Goal: Task Accomplishment & Management: Use online tool/utility

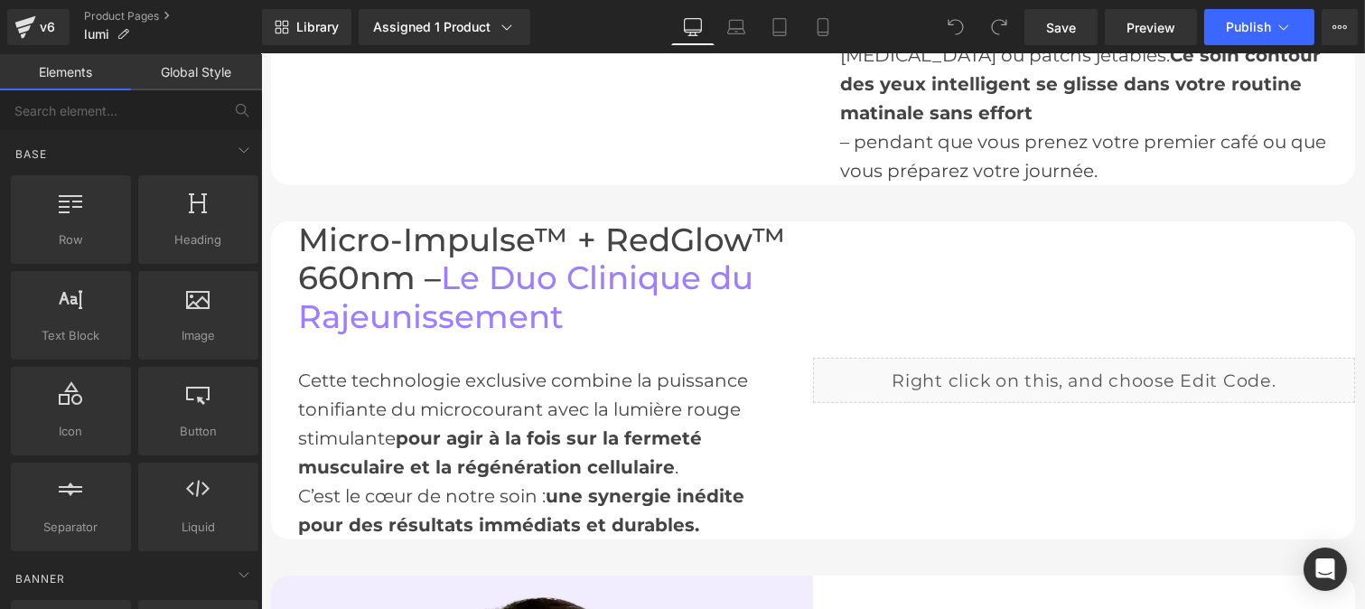
scroll to position [1857, 0]
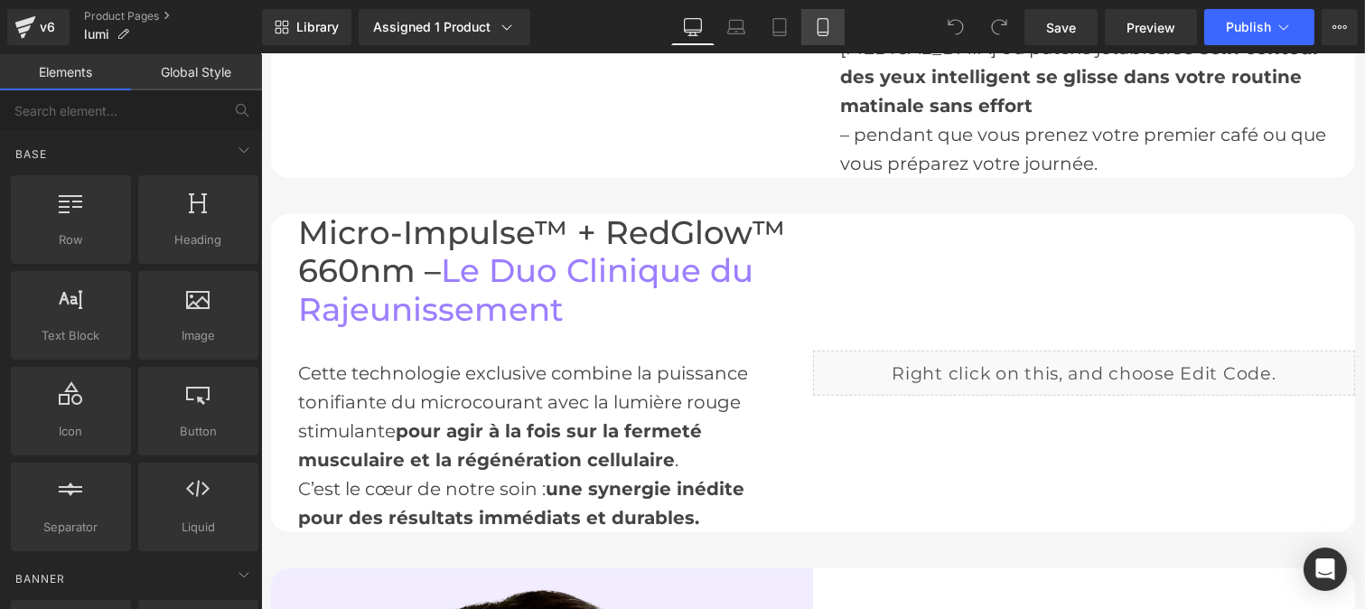
click at [823, 24] on icon at bounding box center [823, 27] width 18 height 18
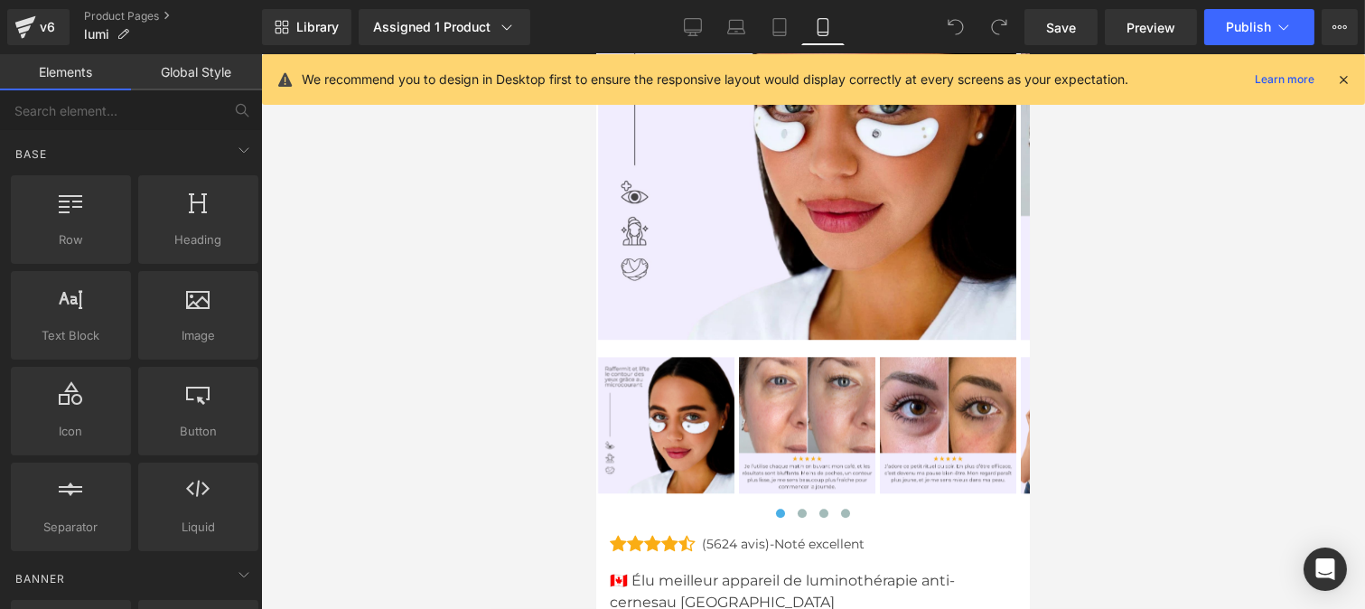
scroll to position [8680, 0]
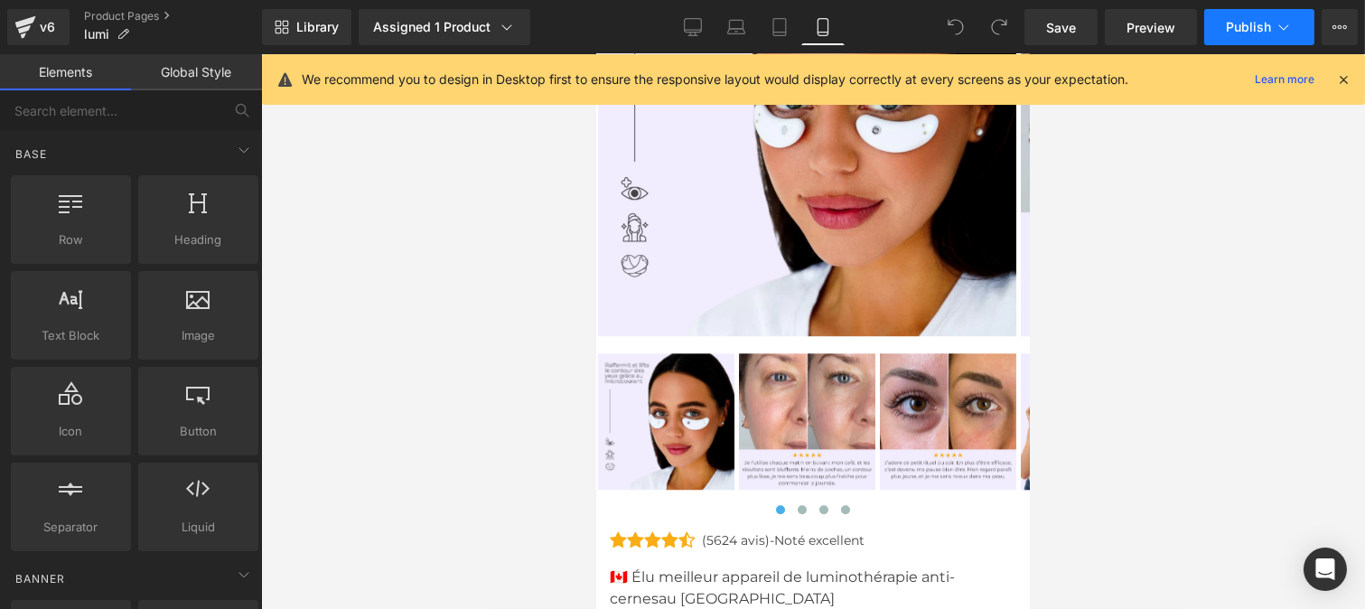
click at [1258, 40] on button "Publish" at bounding box center [1259, 27] width 110 height 36
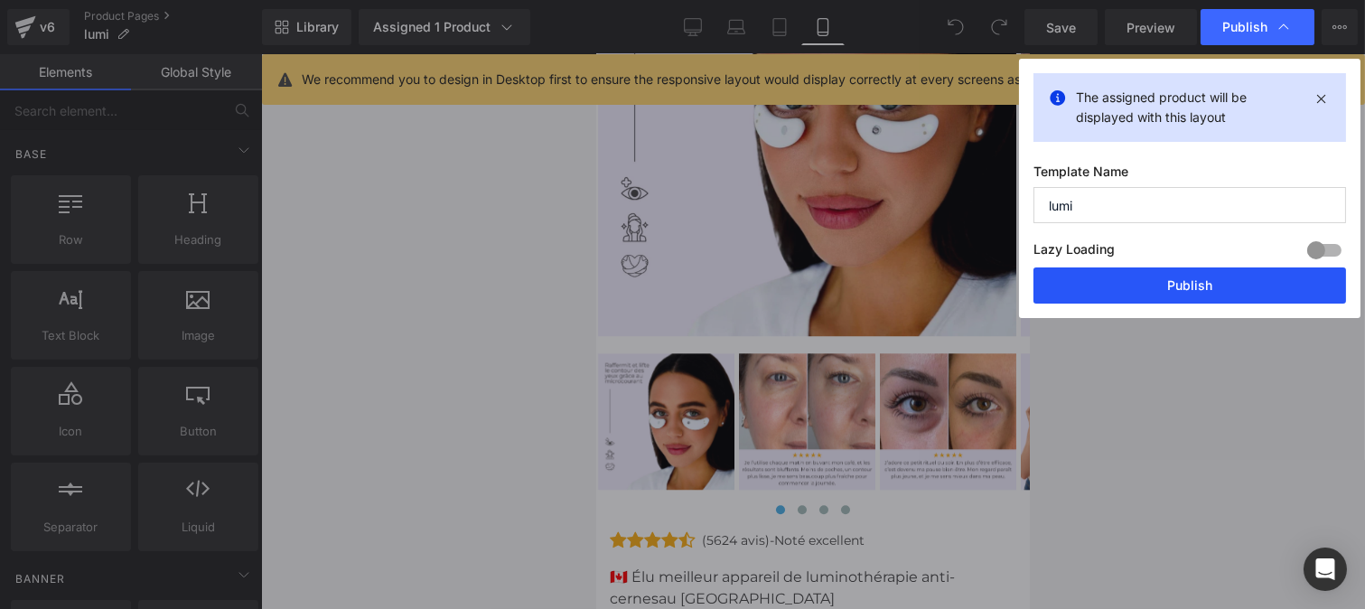
click at [1176, 298] on button "Publish" at bounding box center [1189, 285] width 313 height 36
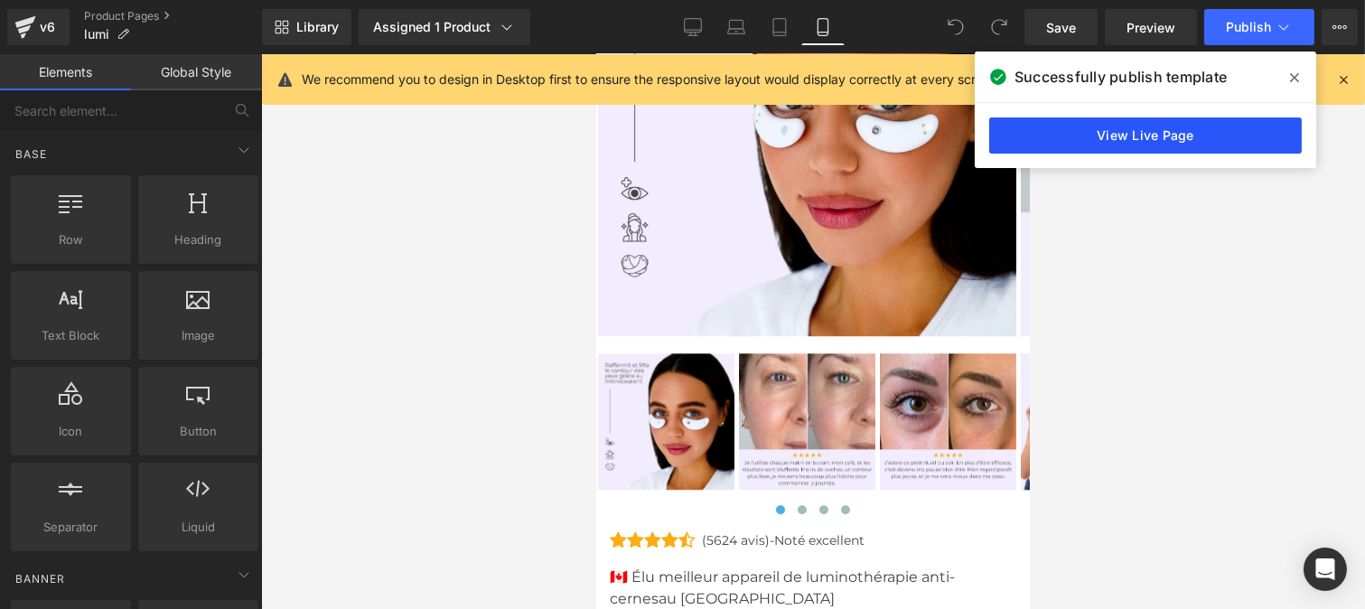
click at [1054, 146] on link "View Live Page" at bounding box center [1145, 135] width 313 height 36
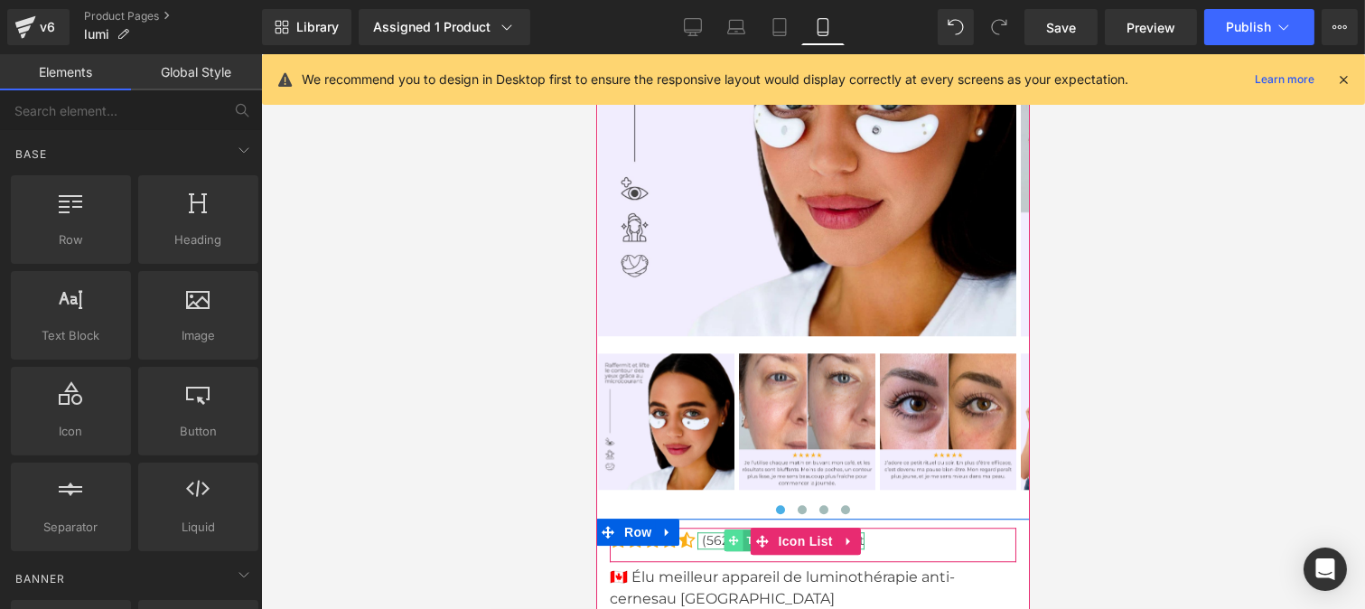
click at [739, 529] on span at bounding box center [733, 540] width 19 height 22
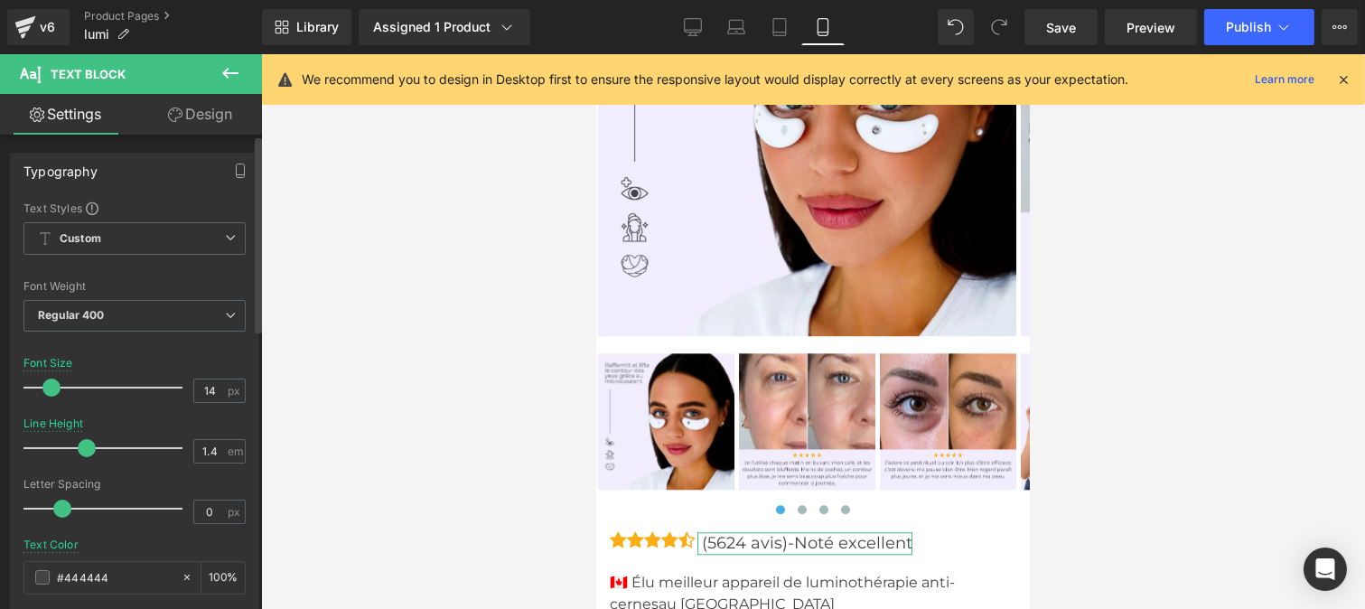
click at [49, 382] on span at bounding box center [51, 388] width 18 height 18
drag, startPoint x: 84, startPoint y: 447, endPoint x: 61, endPoint y: 452, distance: 23.9
click at [61, 452] on span at bounding box center [62, 448] width 18 height 18
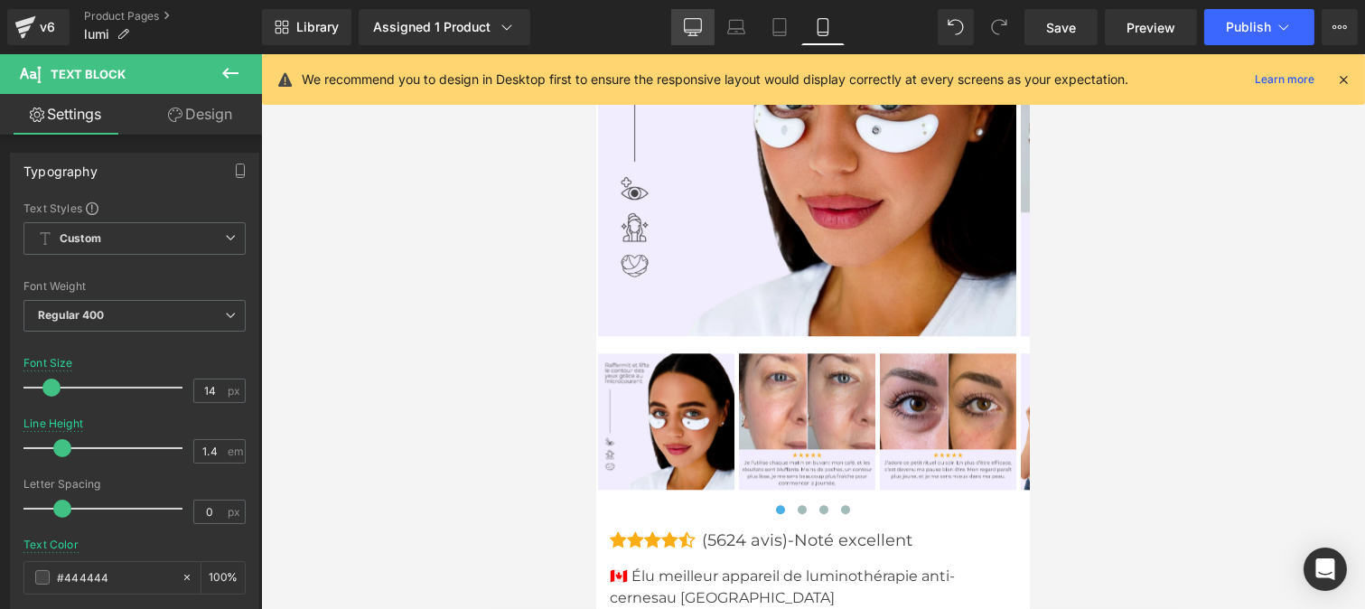
click at [693, 25] on icon at bounding box center [693, 27] width 18 height 18
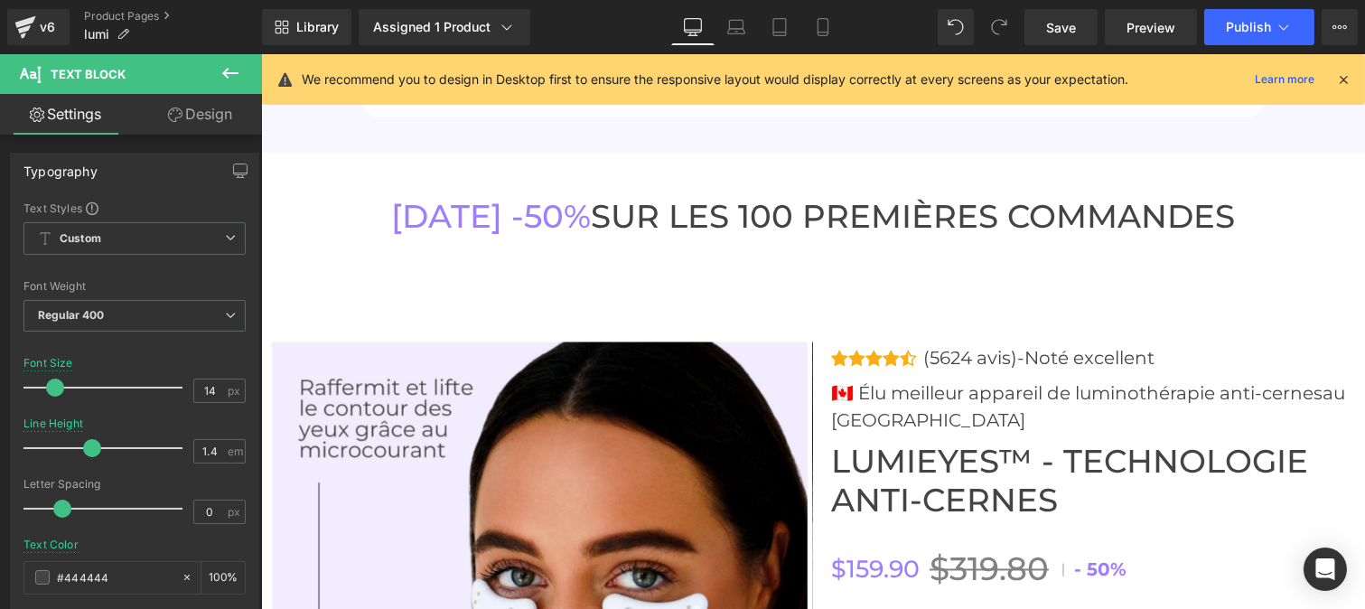
scroll to position [6024, 0]
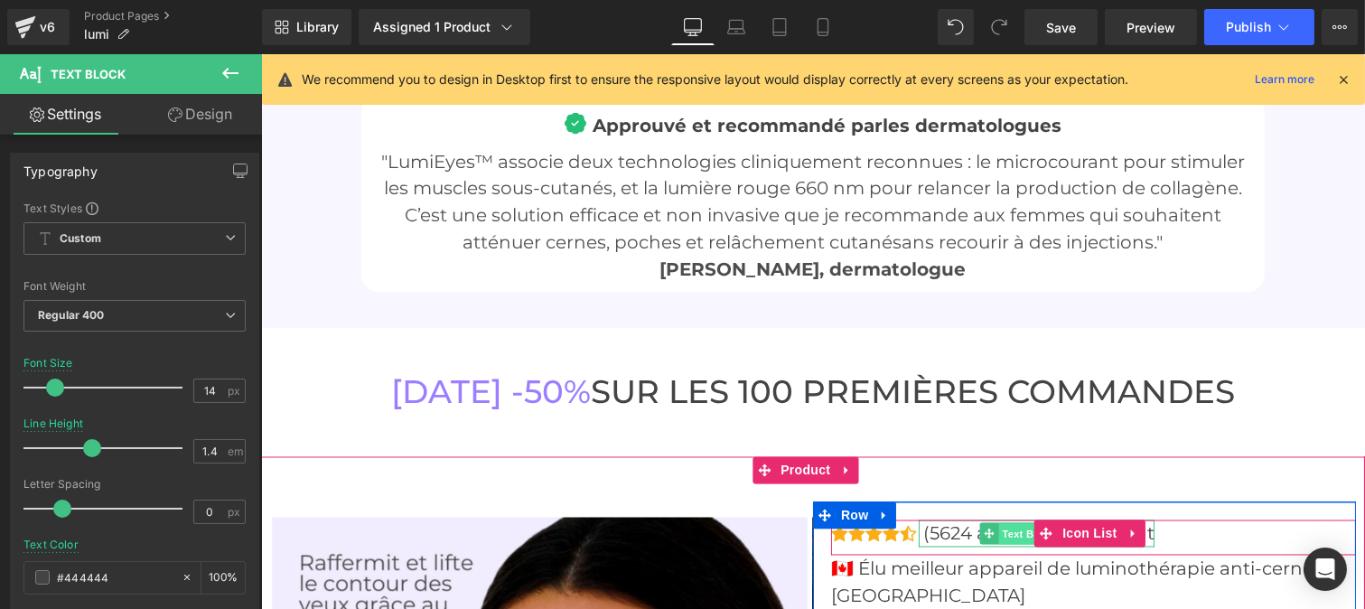
click at [1005, 524] on span "Text Block" at bounding box center [1028, 535] width 60 height 22
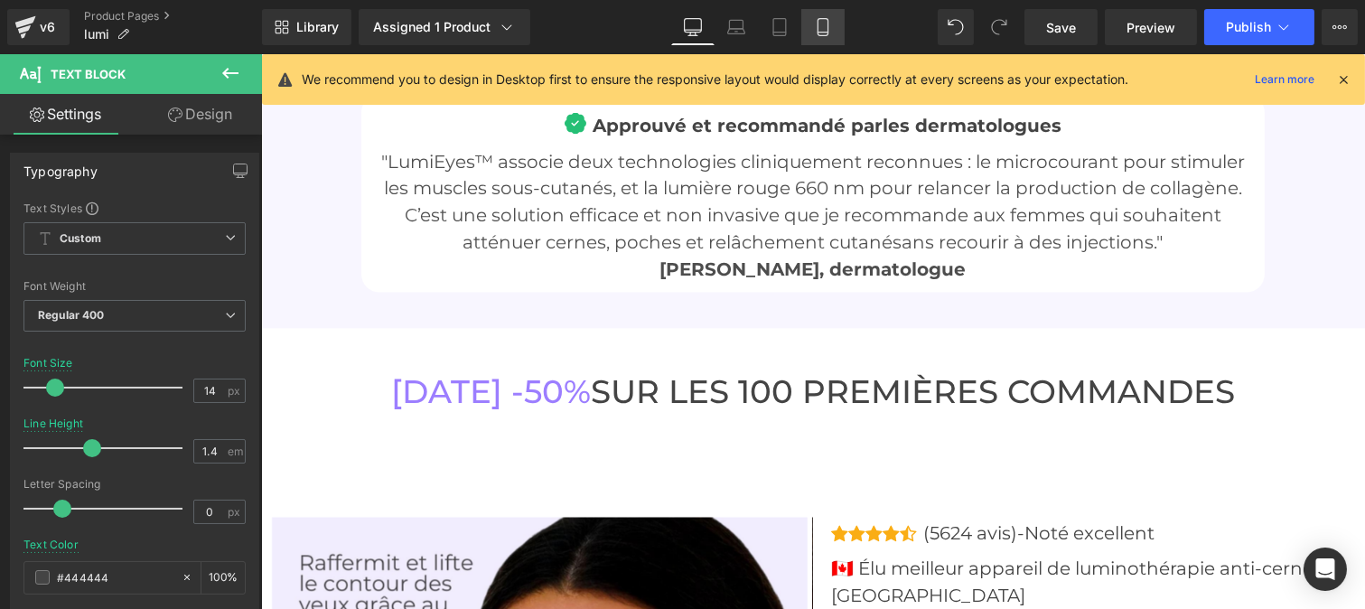
drag, startPoint x: 820, startPoint y: 37, endPoint x: 281, endPoint y: 110, distance: 544.2
click at [820, 37] on link "Mobile" at bounding box center [822, 27] width 43 height 36
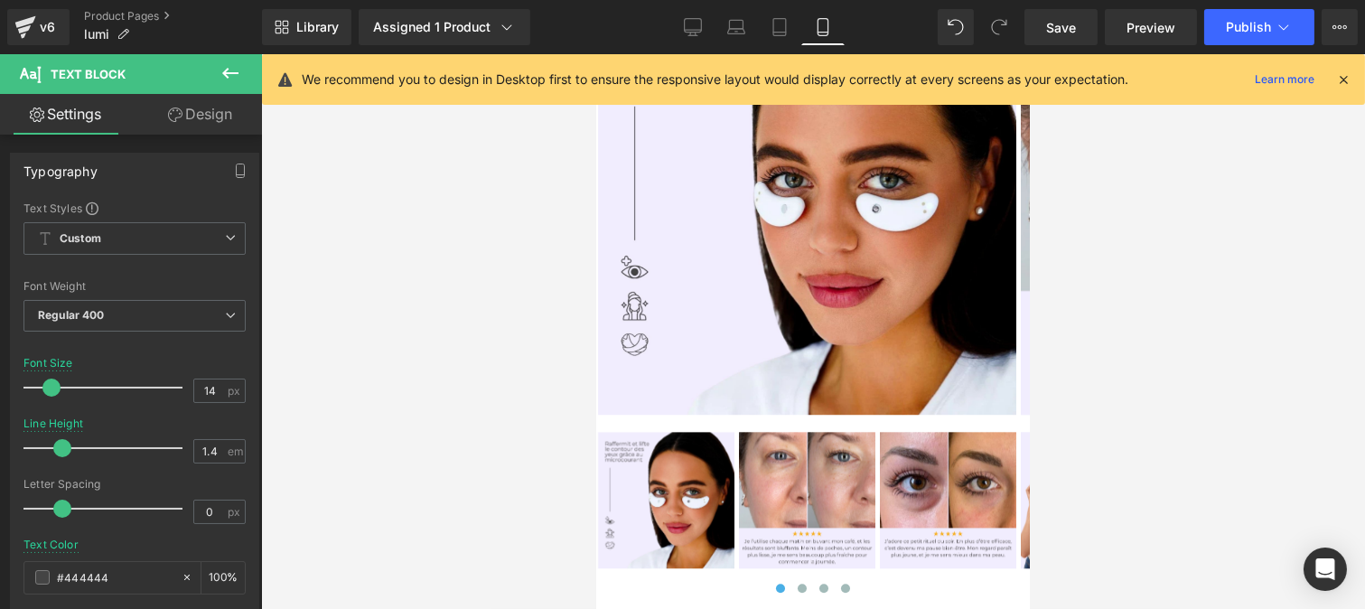
scroll to position [8837, 0]
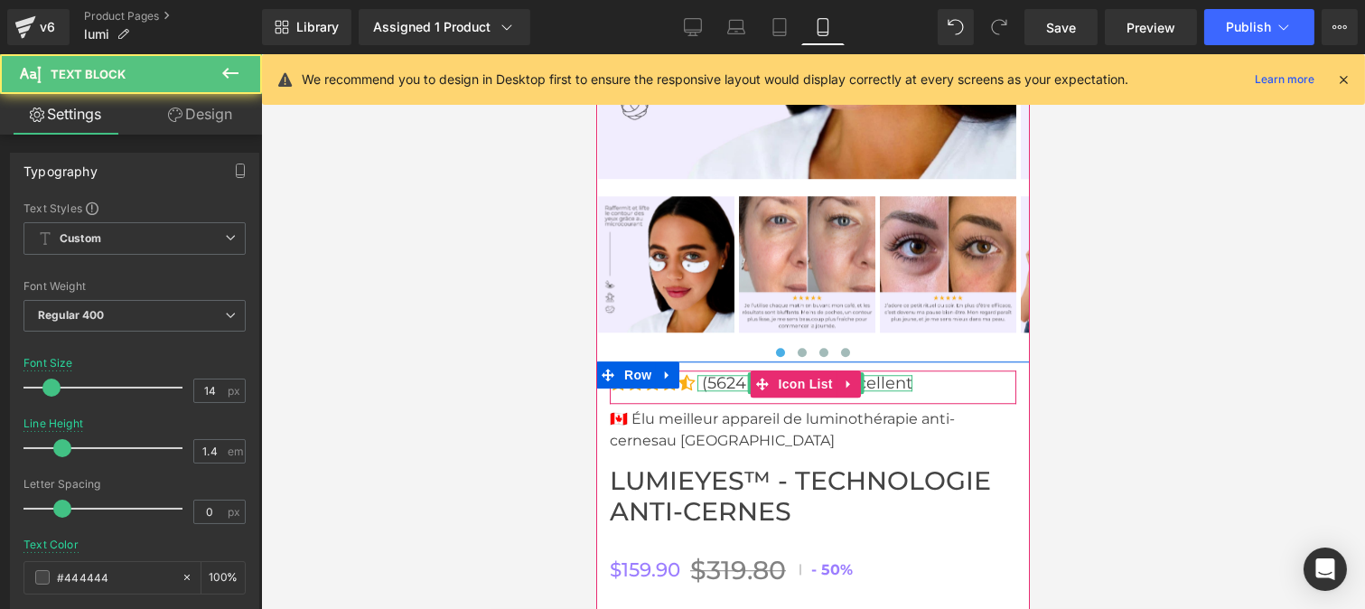
click at [735, 375] on p "(5624 avis)-Noté excellent" at bounding box center [806, 383] width 210 height 16
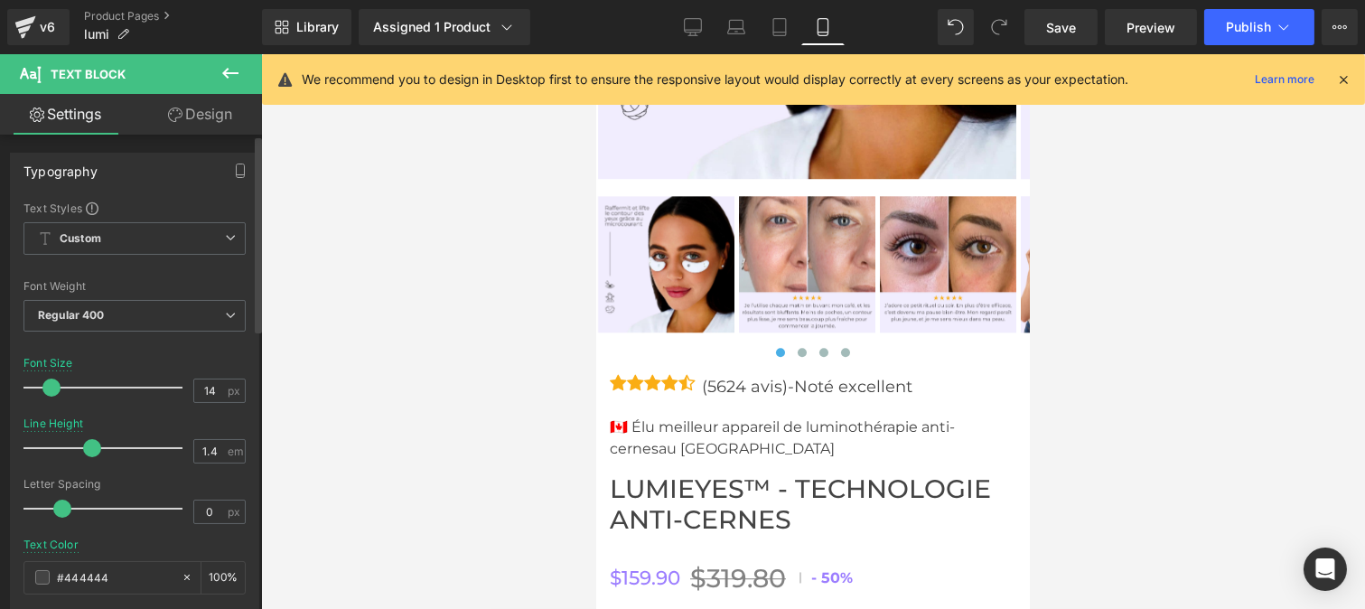
drag, startPoint x: 60, startPoint y: 446, endPoint x: 88, endPoint y: 453, distance: 28.7
click at [88, 453] on span at bounding box center [92, 448] width 18 height 18
click at [1082, 16] on link "Save" at bounding box center [1060, 27] width 73 height 36
click at [1256, 23] on span "Publish" at bounding box center [1248, 27] width 45 height 14
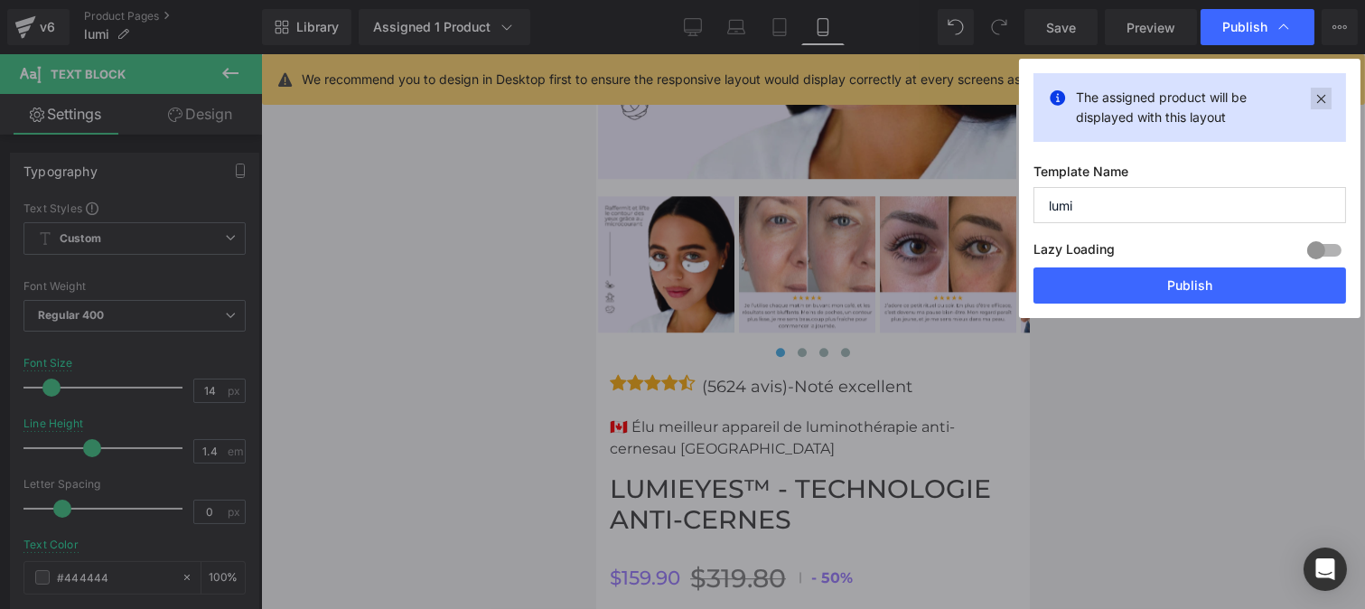
click at [1323, 93] on icon at bounding box center [1321, 99] width 21 height 22
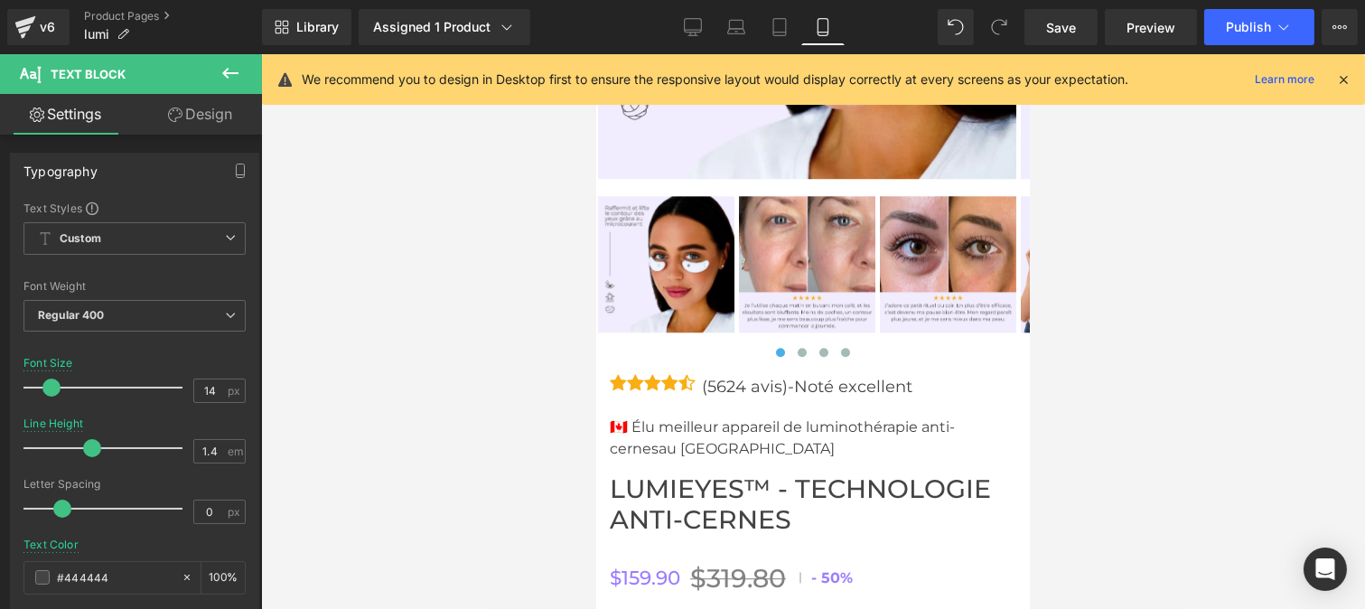
click at [1150, 31] on span "Preview" at bounding box center [1150, 27] width 49 height 19
click at [1259, 24] on span "Publish" at bounding box center [1248, 27] width 45 height 14
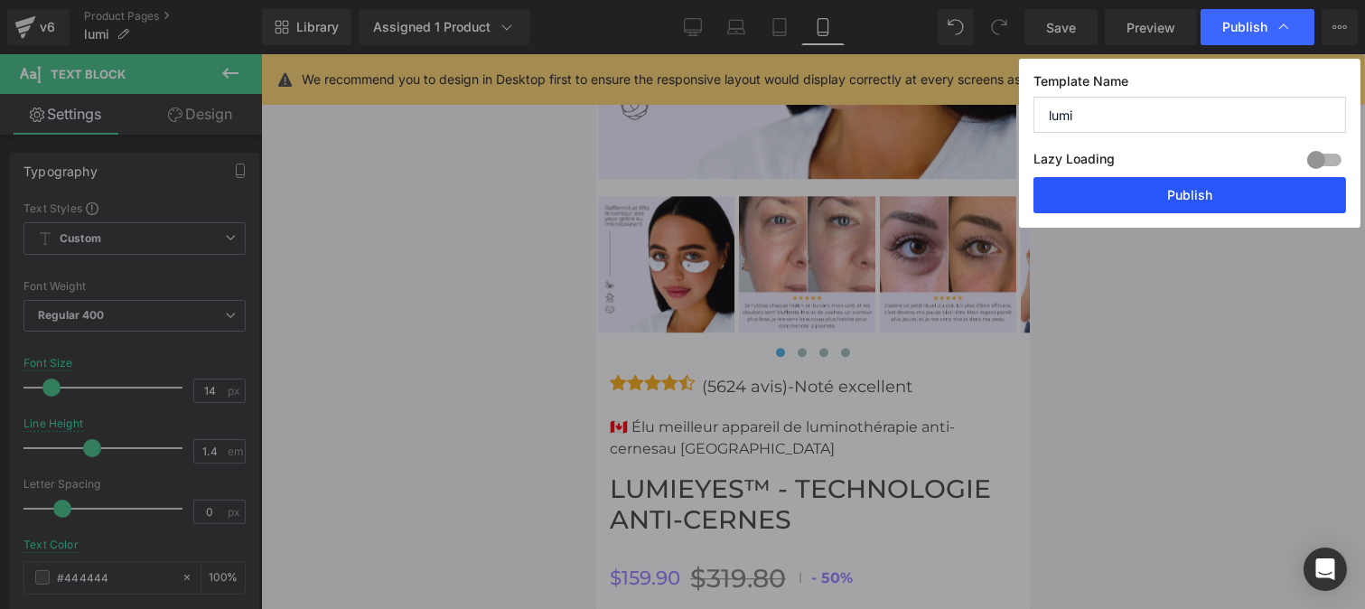
click at [1193, 205] on button "Publish" at bounding box center [1189, 195] width 313 height 36
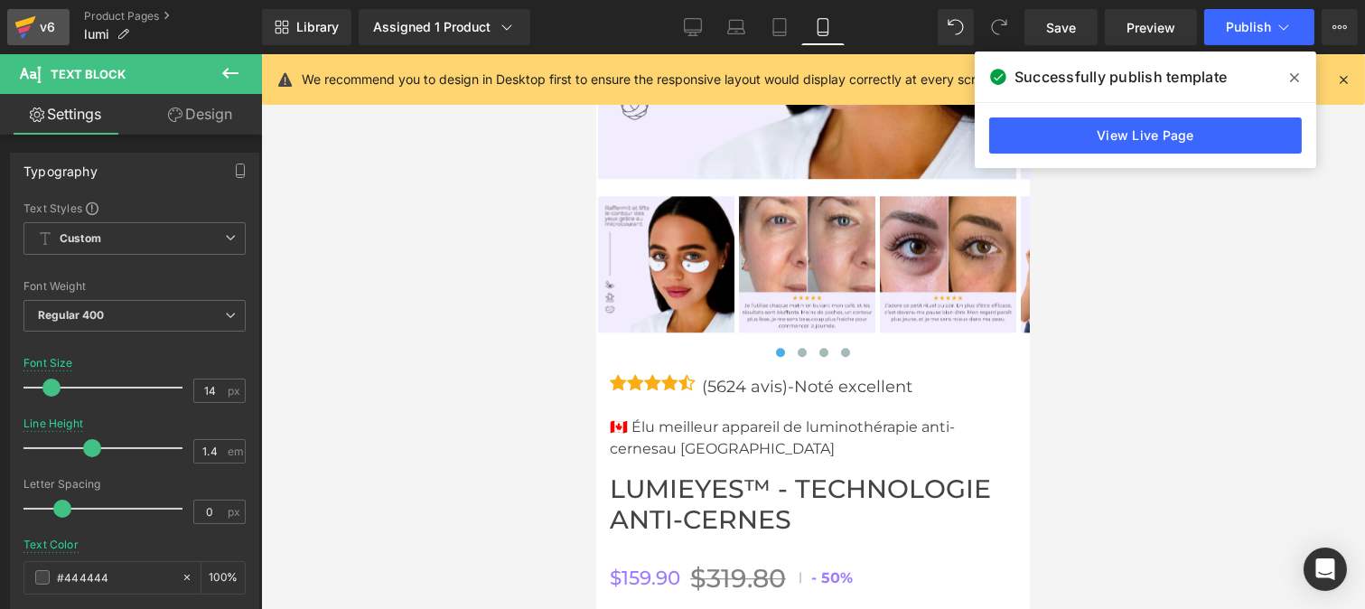
click at [51, 31] on div "v6" at bounding box center [47, 26] width 23 height 23
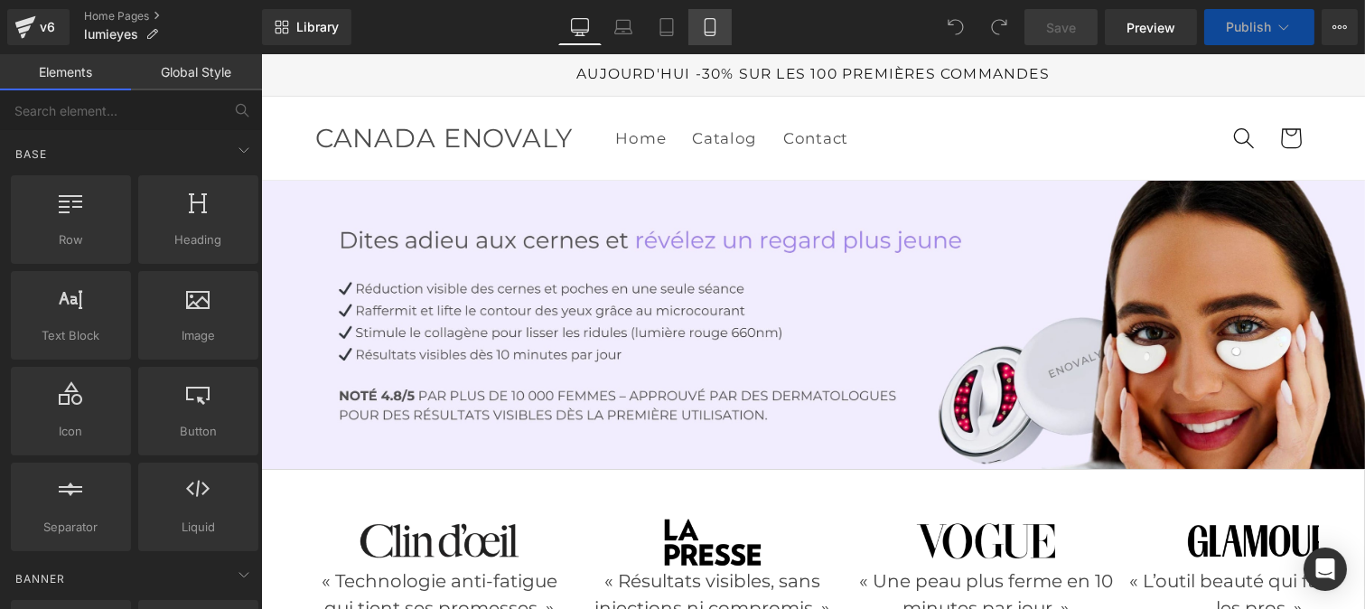
click at [705, 25] on icon at bounding box center [710, 27] width 10 height 17
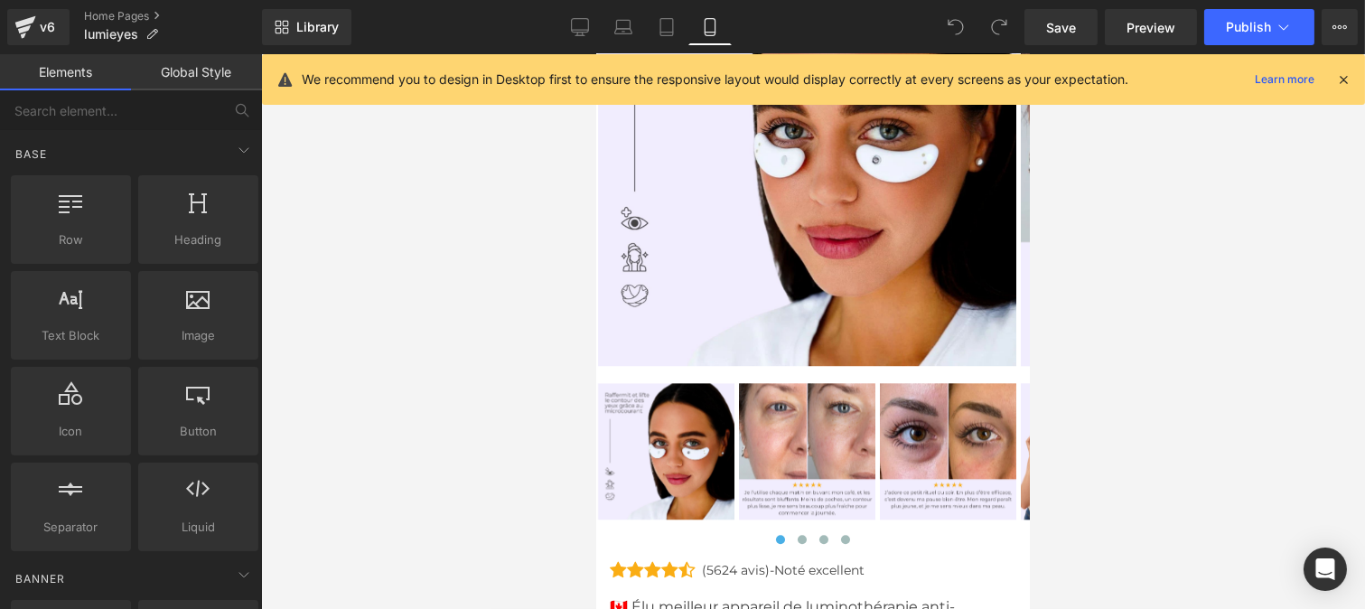
scroll to position [8651, 0]
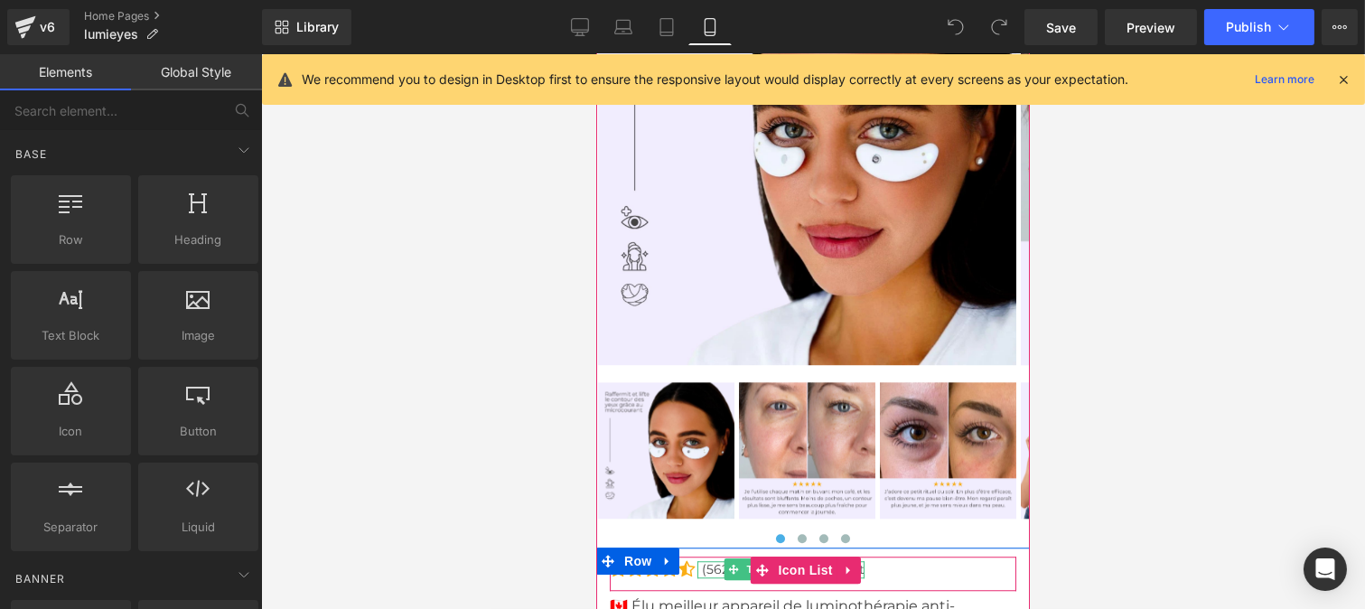
click at [716, 561] on p "(5624 avis)-Noté excellent" at bounding box center [782, 570] width 163 height 18
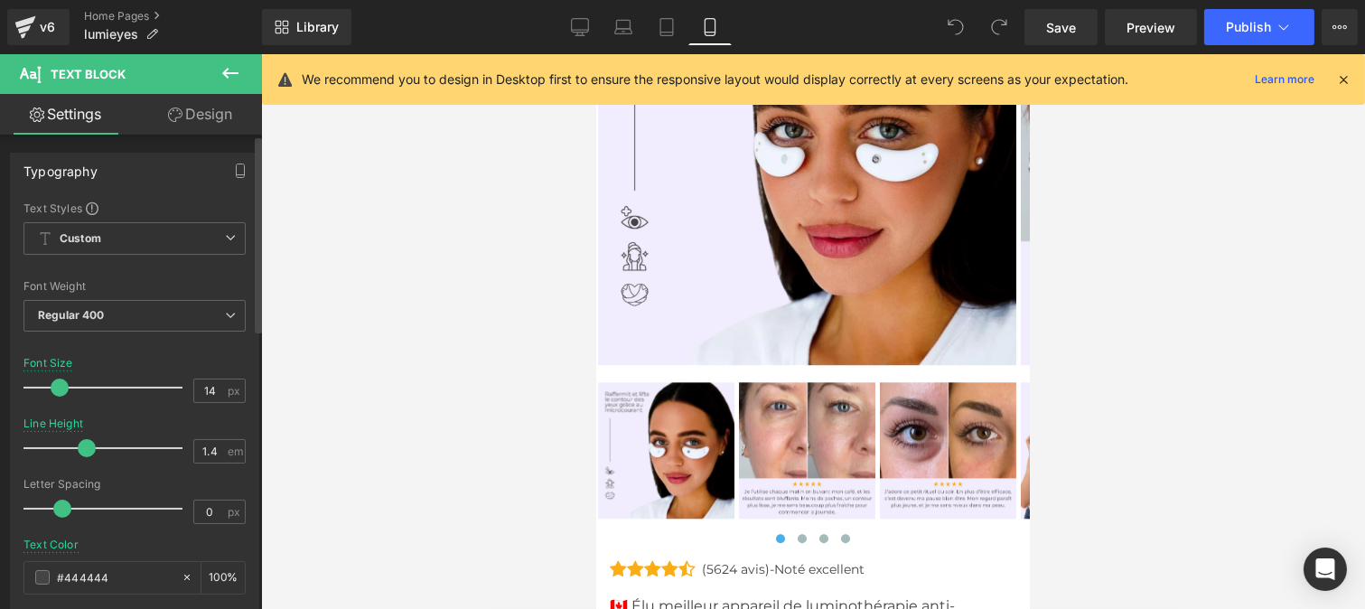
click at [59, 386] on div at bounding box center [108, 387] width 150 height 36
drag, startPoint x: 72, startPoint y: 391, endPoint x: 51, endPoint y: 395, distance: 22.0
click at [51, 395] on div at bounding box center [108, 387] width 150 height 36
click at [215, 446] on input "1.4" at bounding box center [210, 451] width 32 height 23
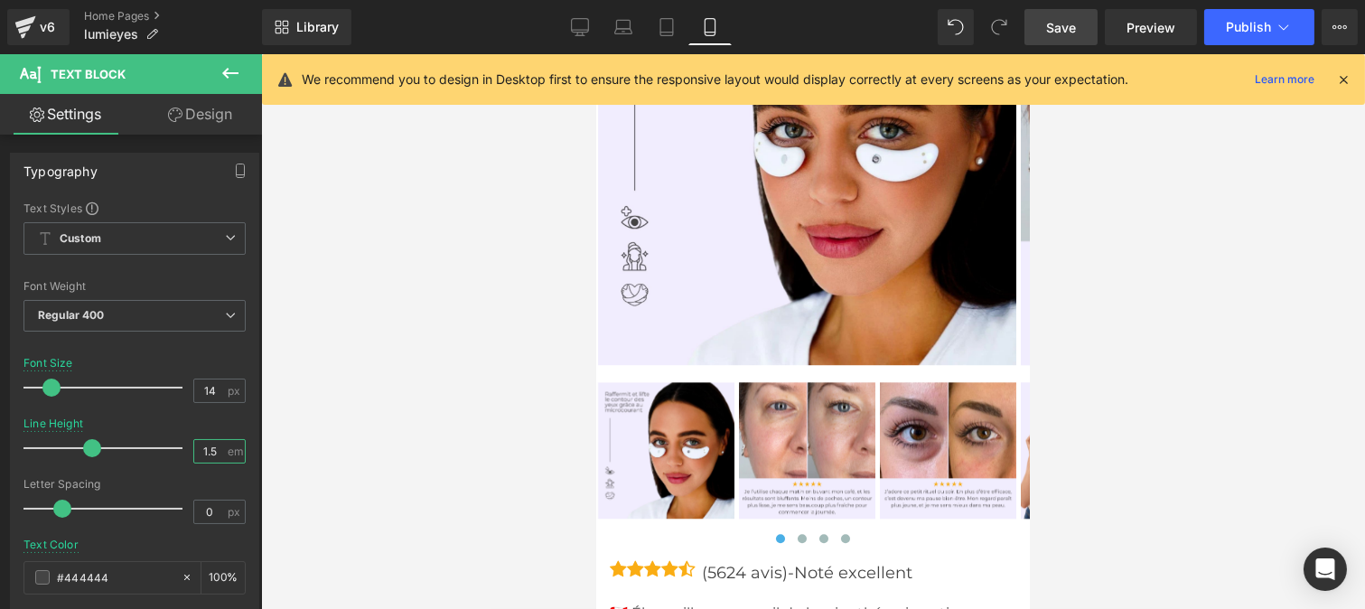
type input "1.5"
click at [1059, 27] on span "Save" at bounding box center [1061, 27] width 30 height 19
click at [1133, 25] on span "Preview" at bounding box center [1150, 27] width 49 height 19
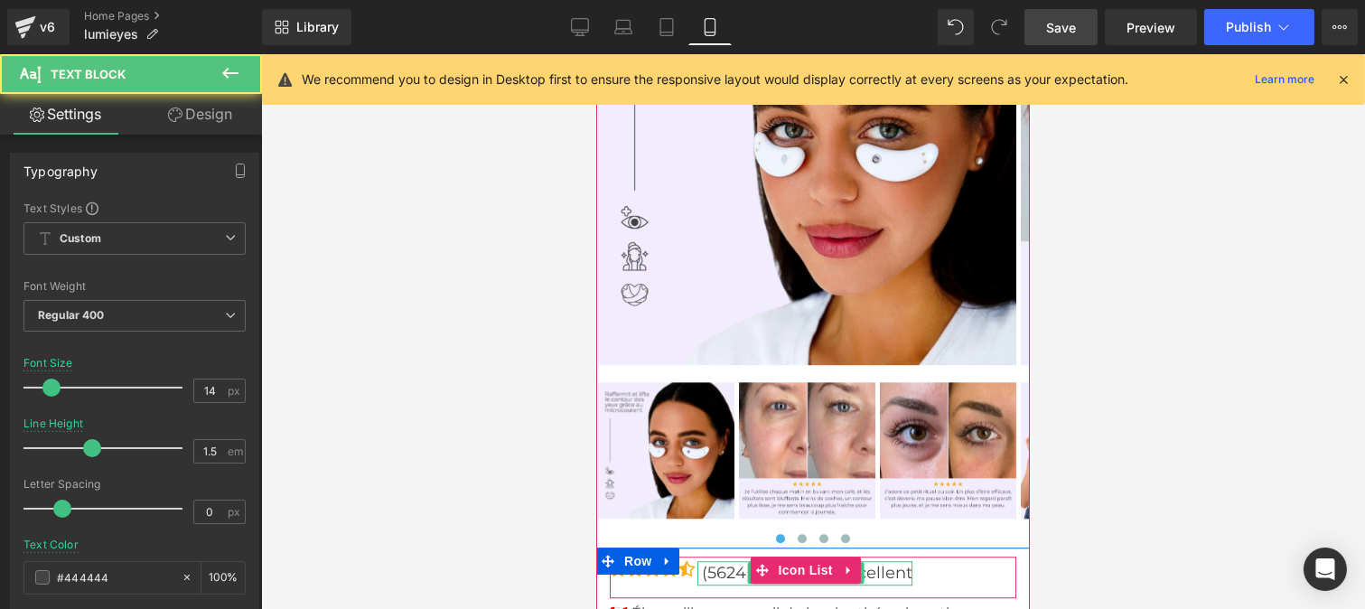
click at [724, 561] on p "(5624 avis)-Noté excellent" at bounding box center [806, 573] width 210 height 24
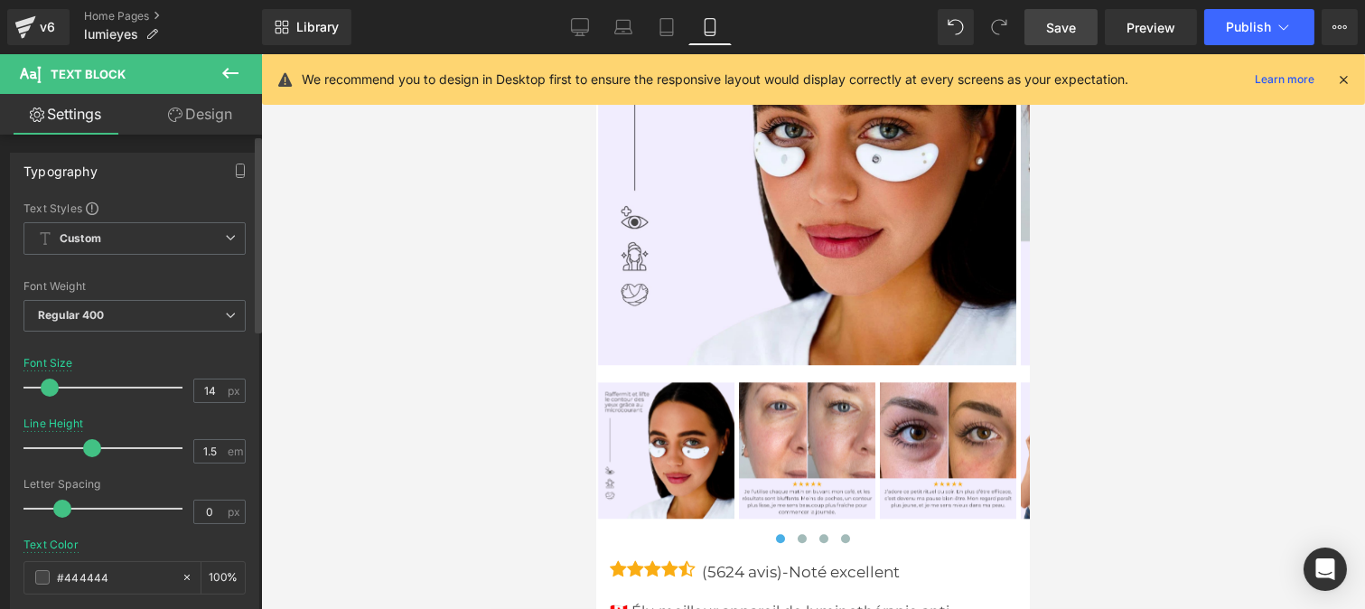
click at [51, 392] on span at bounding box center [50, 388] width 18 height 18
drag, startPoint x: 87, startPoint y: 450, endPoint x: 66, endPoint y: 449, distance: 20.8
click at [66, 449] on span at bounding box center [69, 448] width 18 height 18
click at [1073, 23] on span "Save" at bounding box center [1061, 27] width 30 height 19
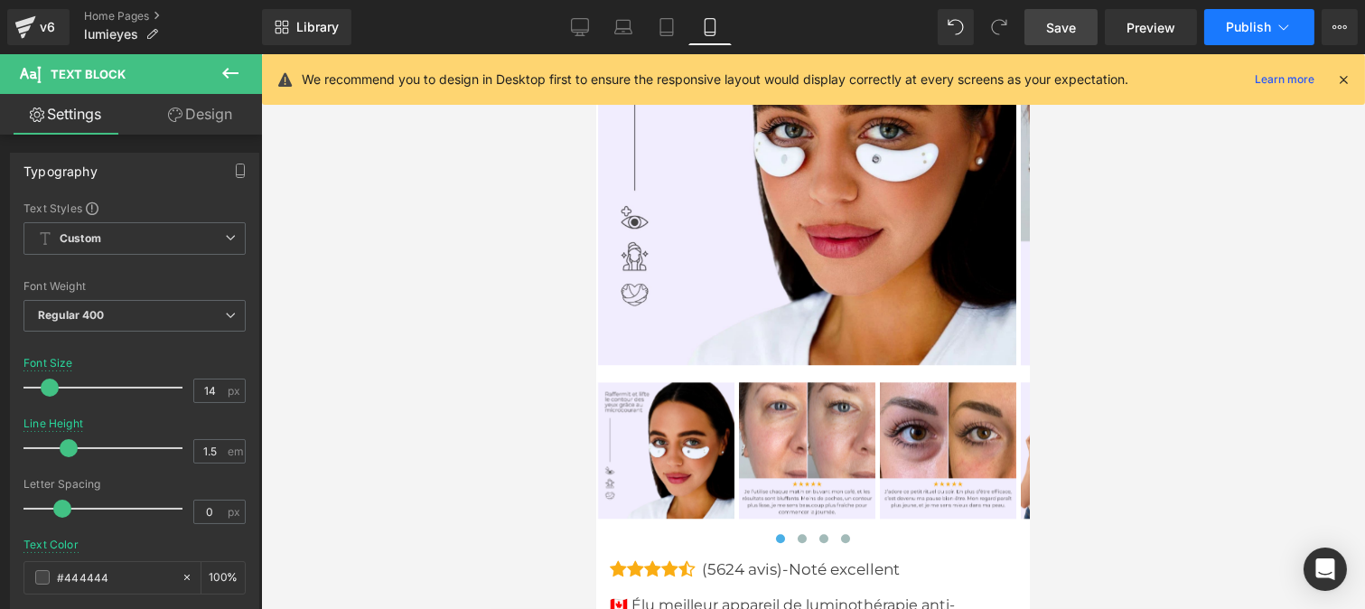
click at [1241, 31] on span "Publish" at bounding box center [1248, 27] width 45 height 14
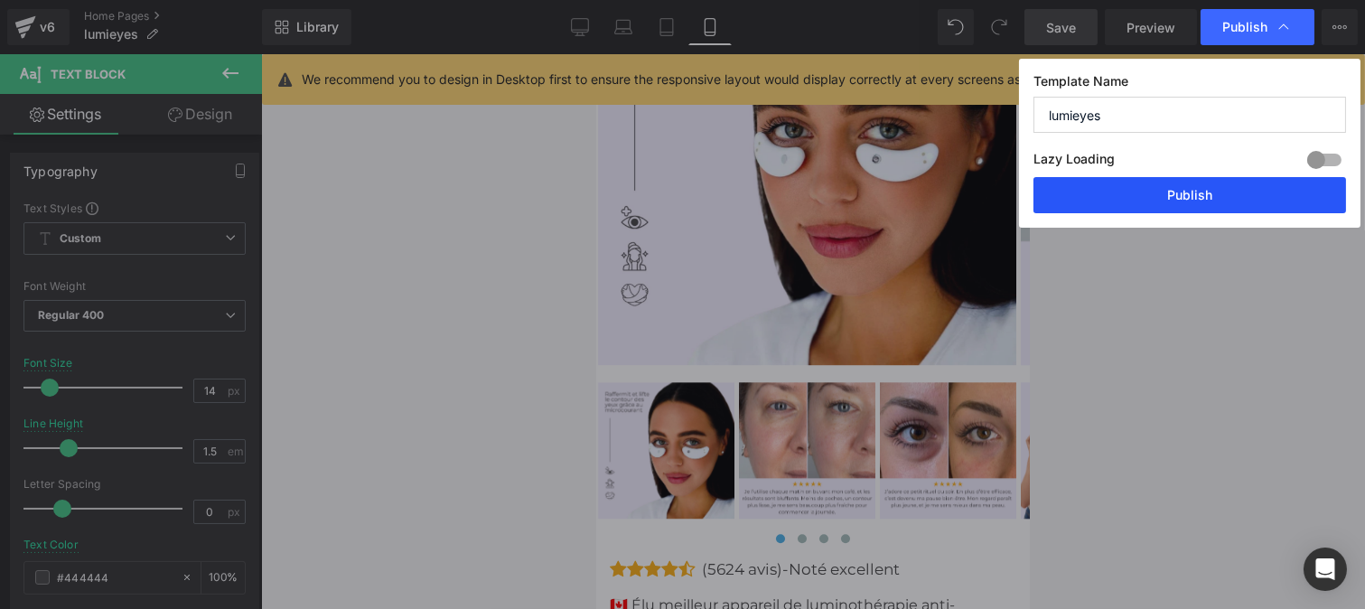
click at [1177, 196] on button "Publish" at bounding box center [1189, 195] width 313 height 36
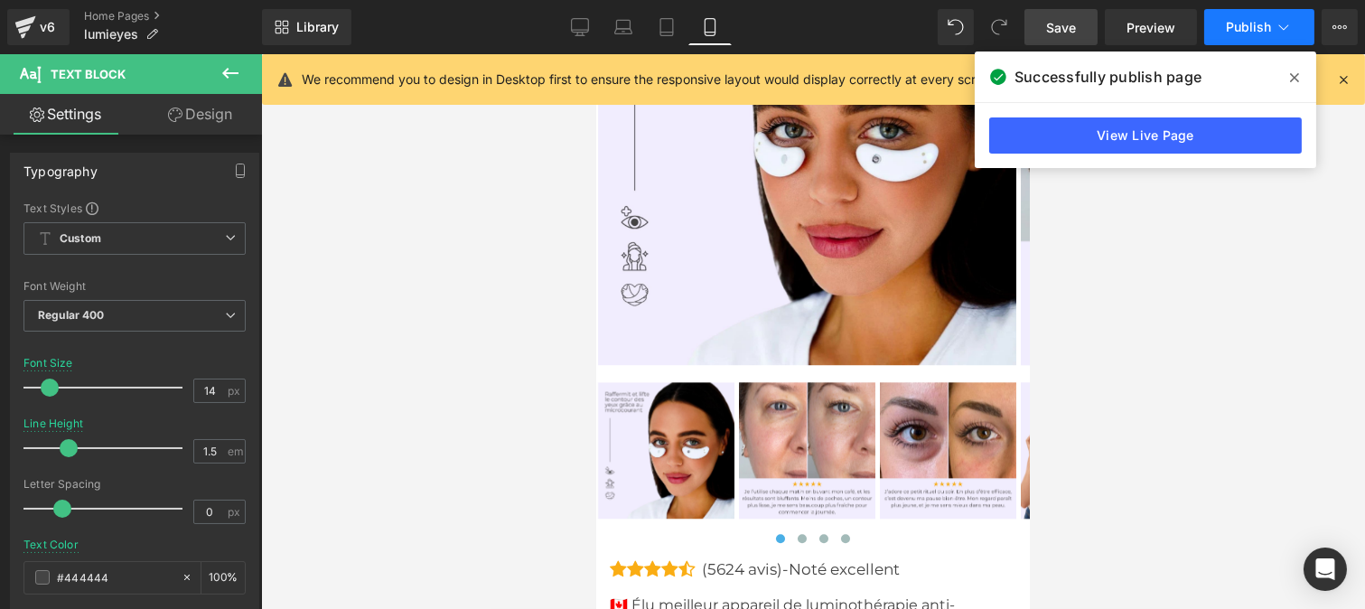
click at [1226, 32] on span "Publish" at bounding box center [1248, 27] width 45 height 14
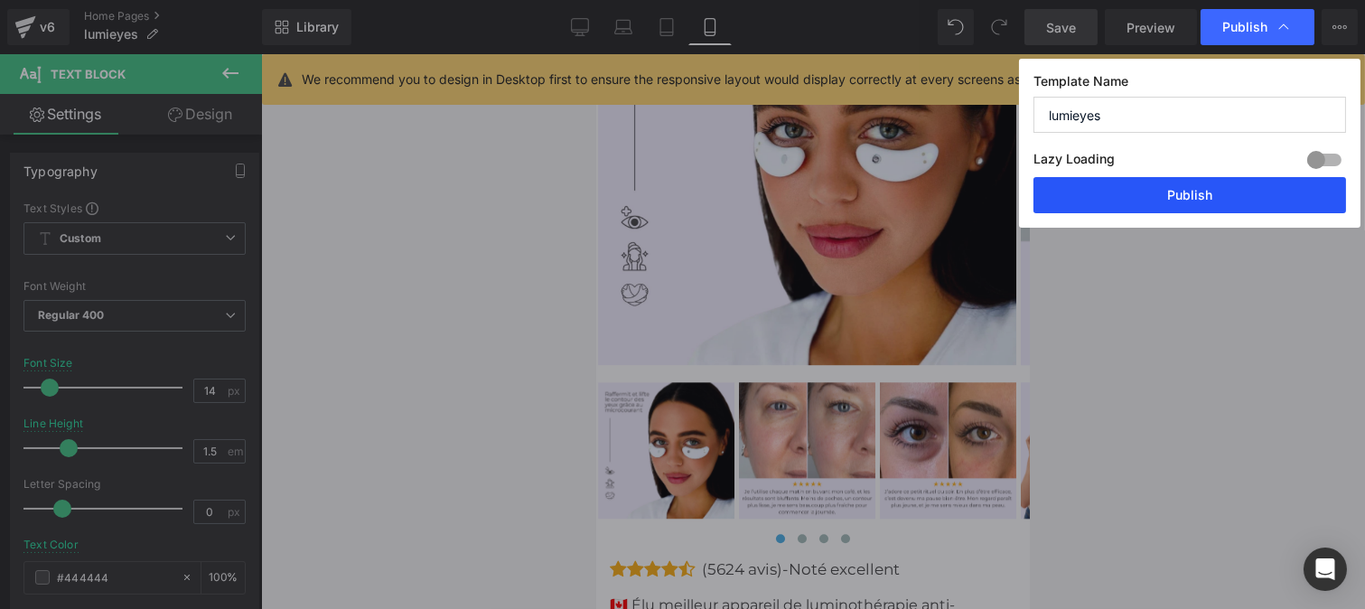
click at [1200, 194] on button "Publish" at bounding box center [1189, 195] width 313 height 36
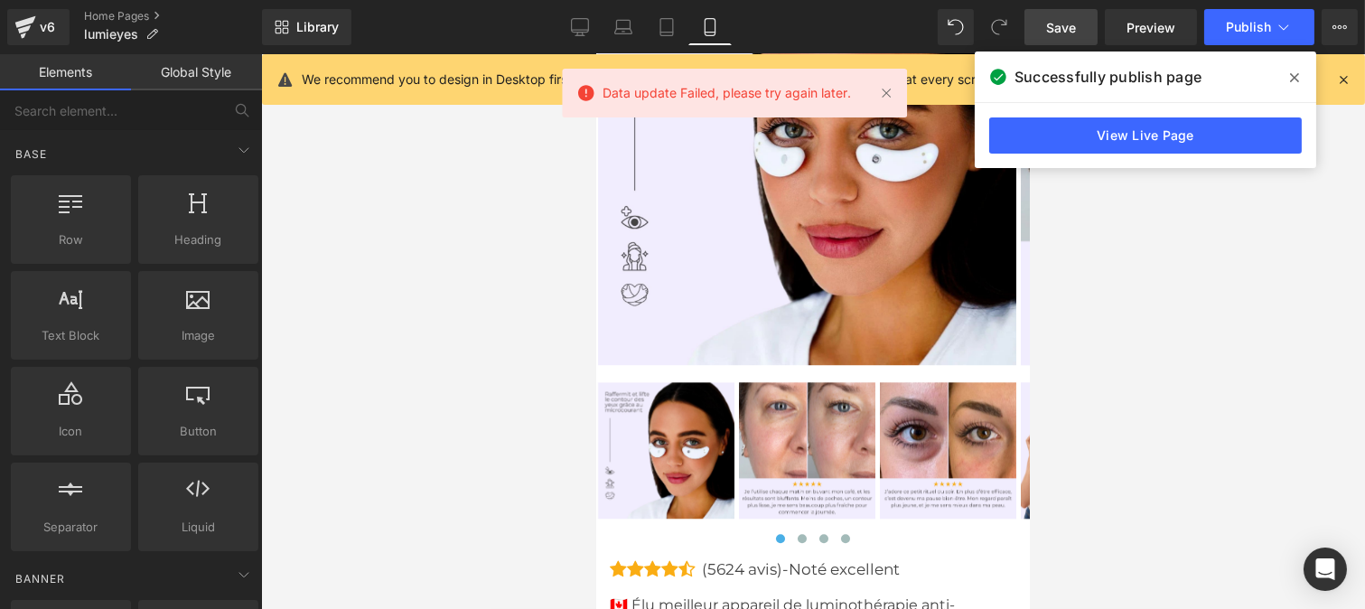
click at [1145, 244] on div at bounding box center [813, 331] width 1104 height 555
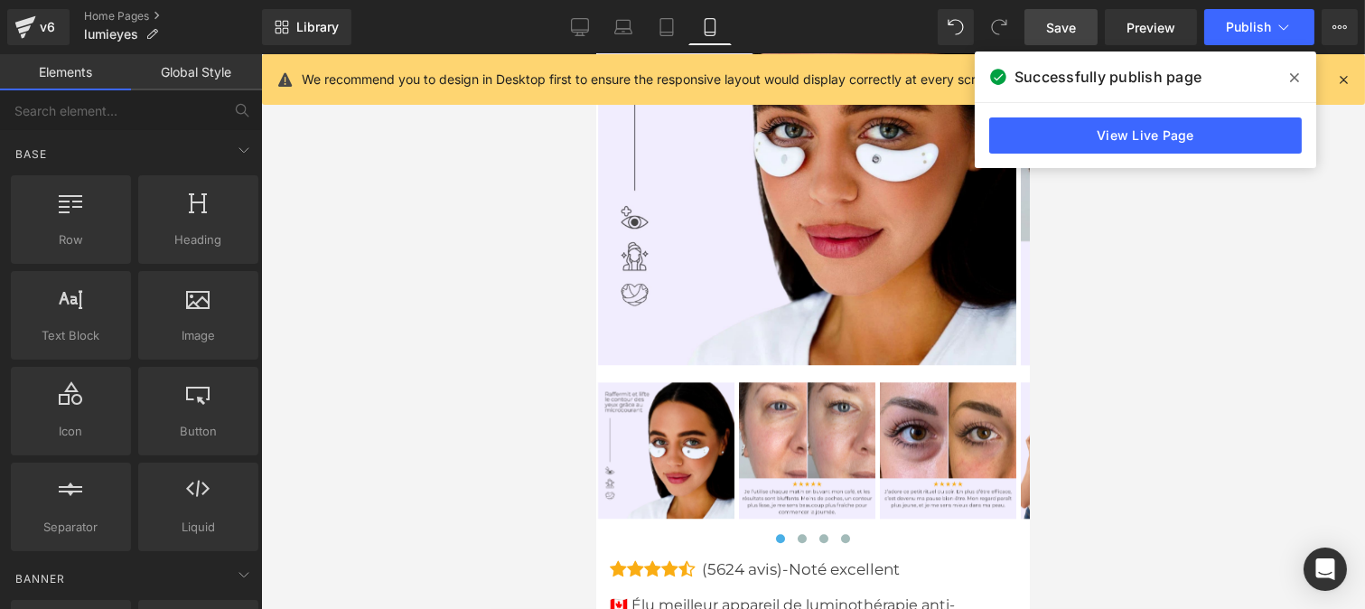
click at [1293, 76] on icon at bounding box center [1294, 77] width 9 height 9
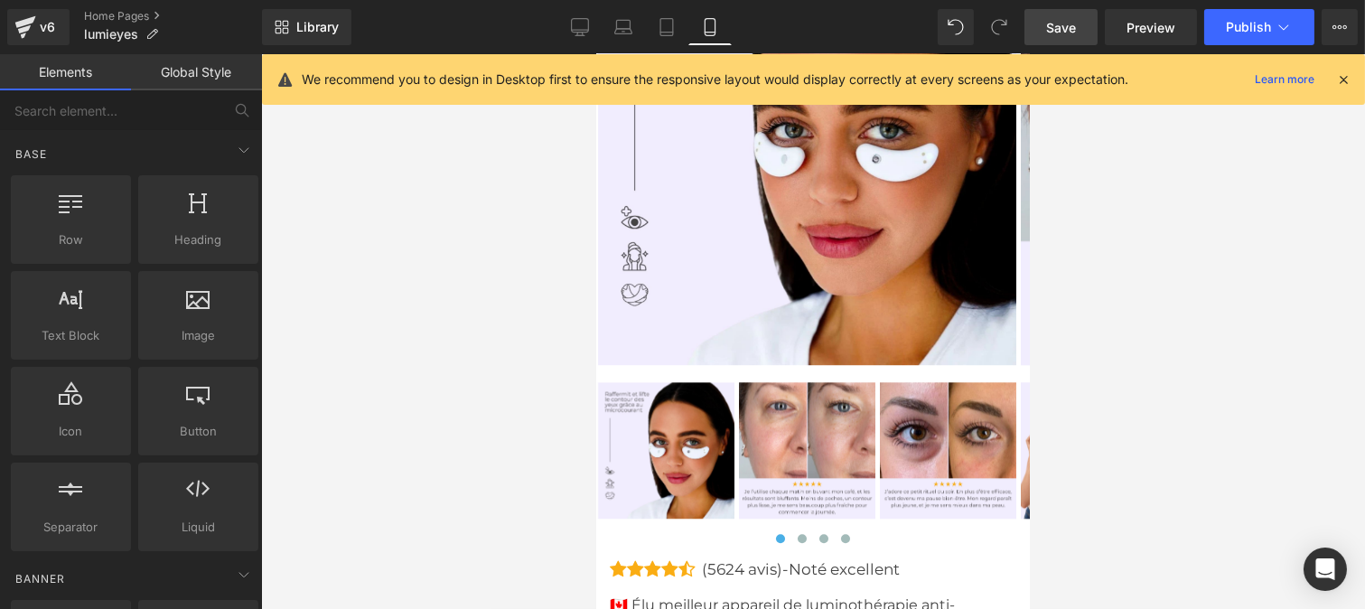
click at [1050, 23] on span "Save" at bounding box center [1061, 27] width 30 height 19
click at [1249, 42] on button "Publish" at bounding box center [1259, 27] width 110 height 36
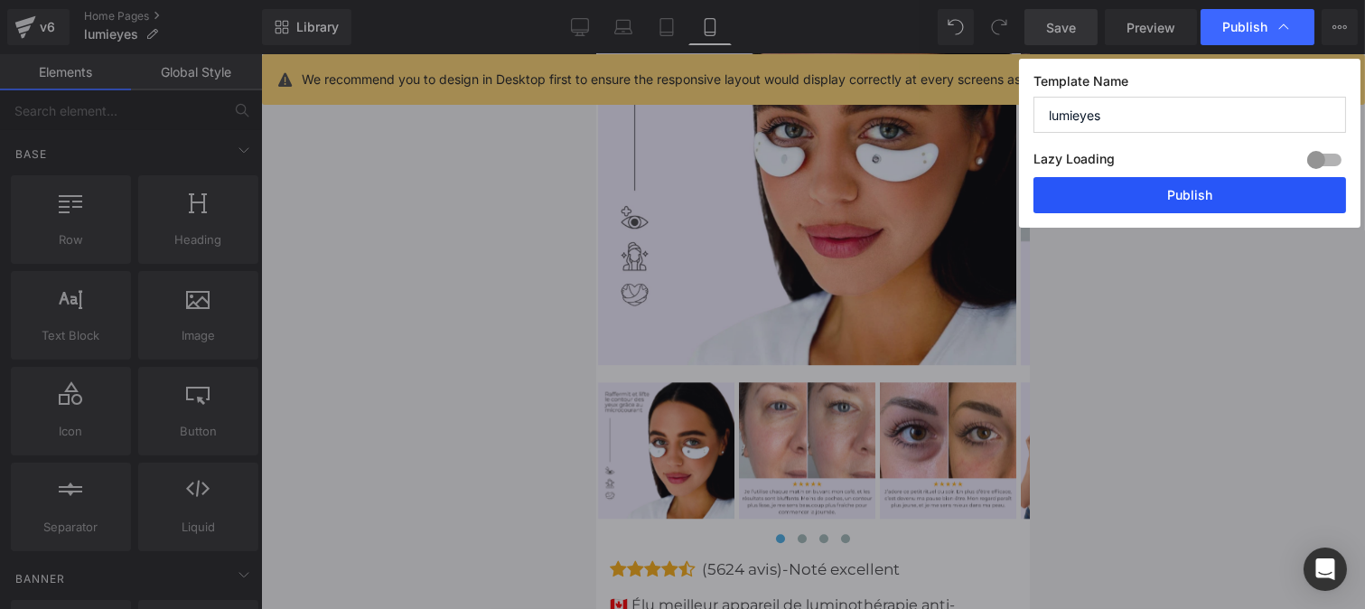
click at [1179, 197] on button "Publish" at bounding box center [1189, 195] width 313 height 36
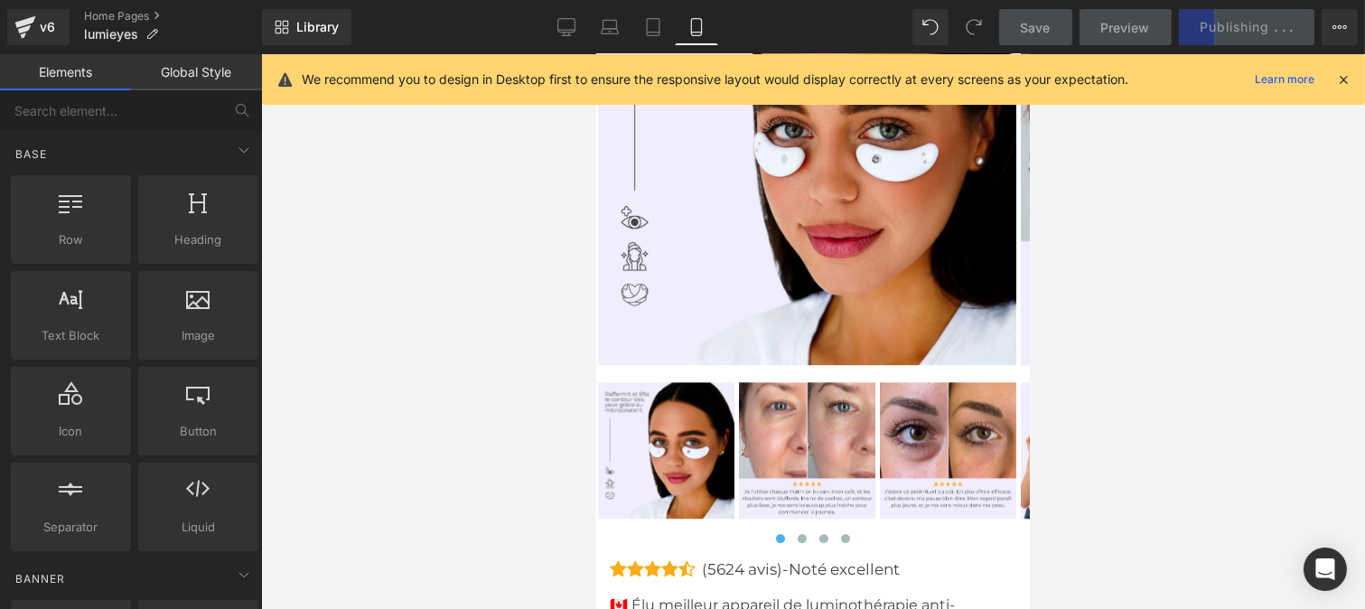
click at [603, 2] on div "Library Mobile Desktop Laptop Tablet Mobile Save Preview Publishing . . . Sched…" at bounding box center [813, 27] width 1103 height 54
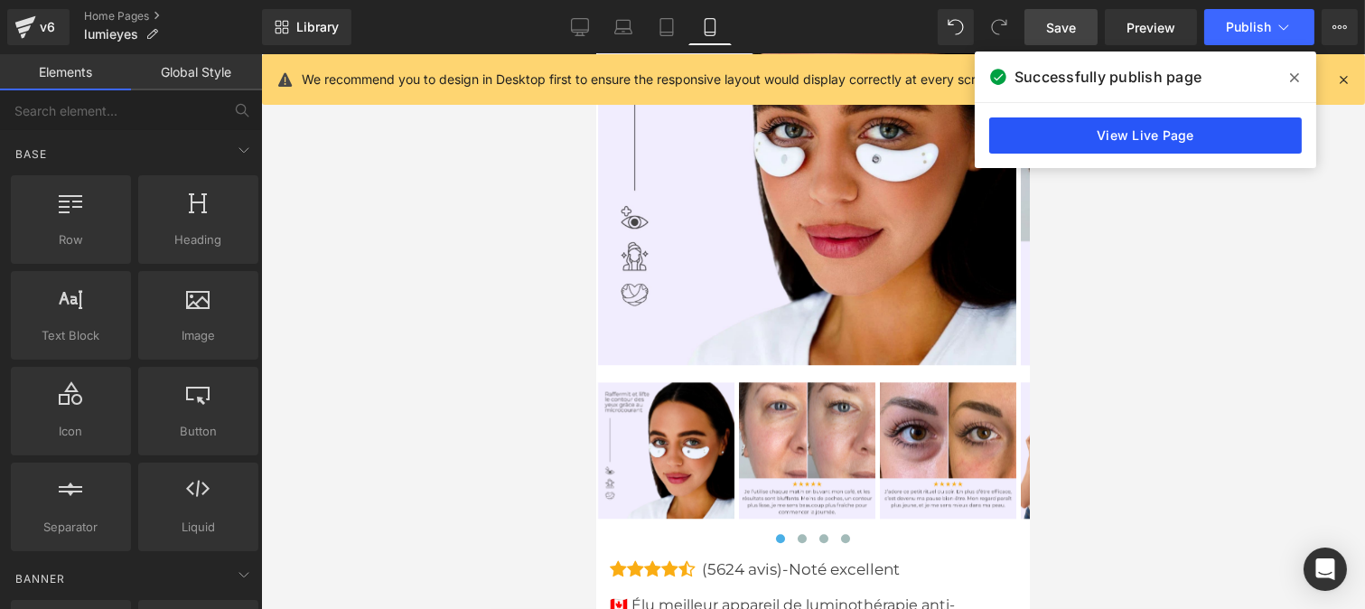
drag, startPoint x: 1220, startPoint y: 137, endPoint x: 264, endPoint y: 316, distance: 972.4
click at [1220, 137] on link "View Live Page" at bounding box center [1145, 135] width 313 height 36
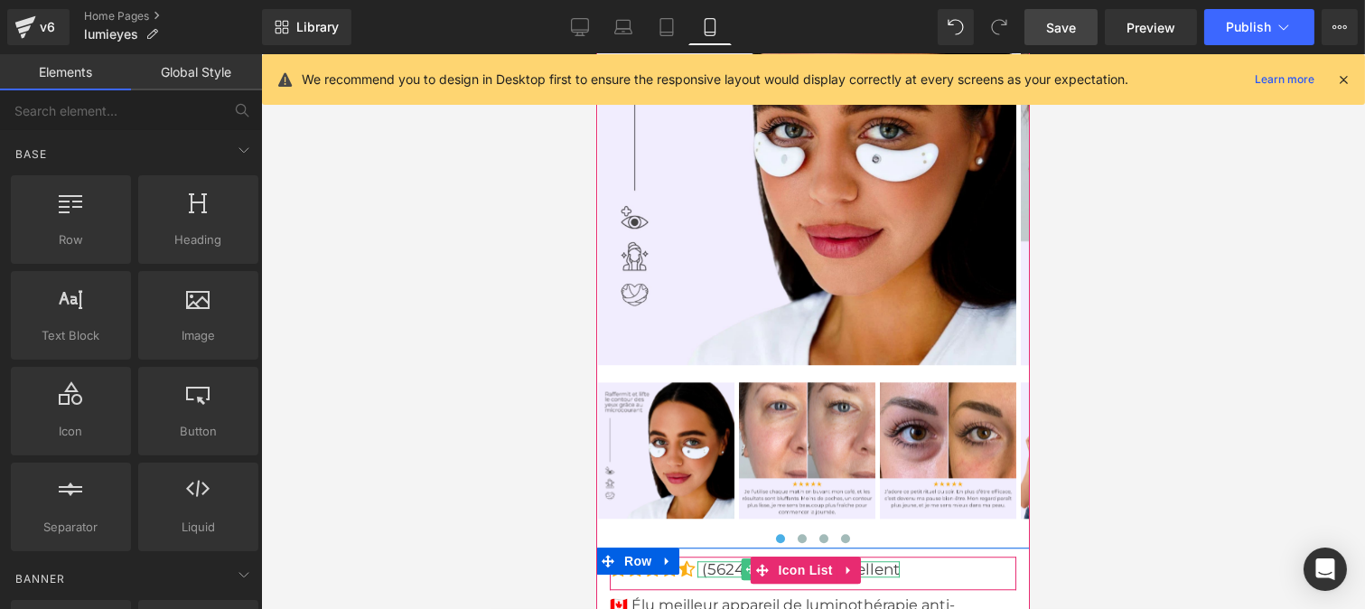
click at [716, 561] on p "(5624 avis)-Noté excellent" at bounding box center [800, 569] width 198 height 17
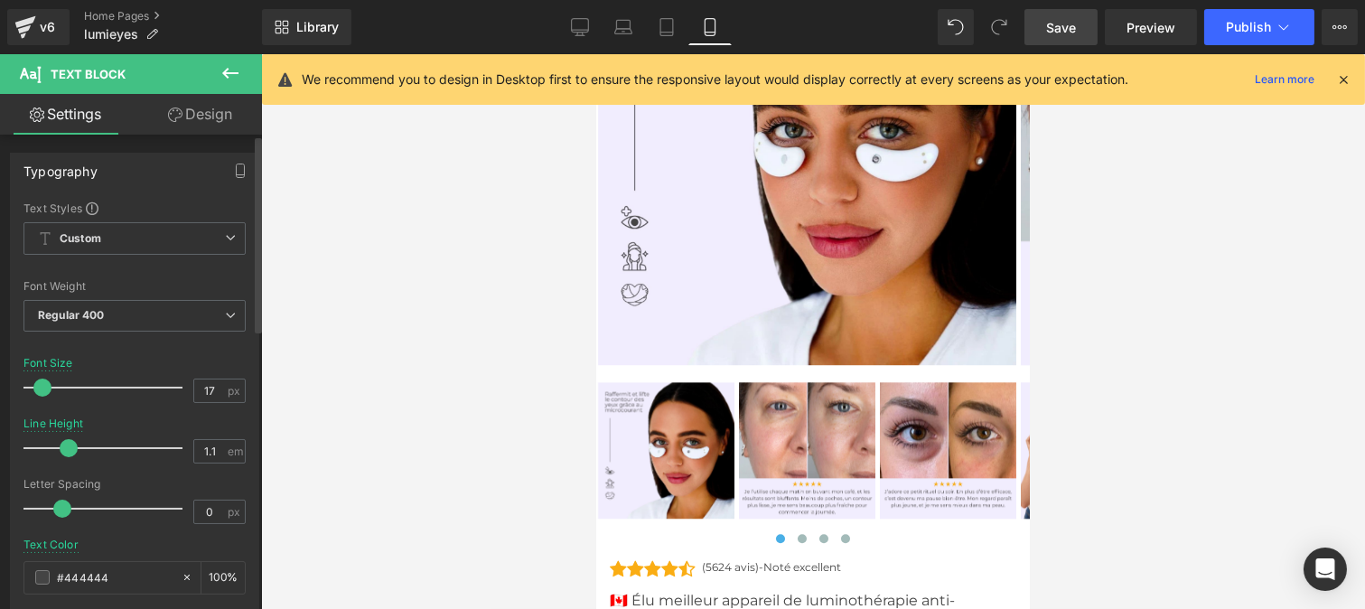
click at [43, 382] on span at bounding box center [42, 388] width 18 height 18
drag, startPoint x: 68, startPoint y: 450, endPoint x: 93, endPoint y: 461, distance: 27.5
click at [93, 461] on div at bounding box center [108, 448] width 150 height 36
click at [91, 449] on span at bounding box center [98, 447] width 18 height 18
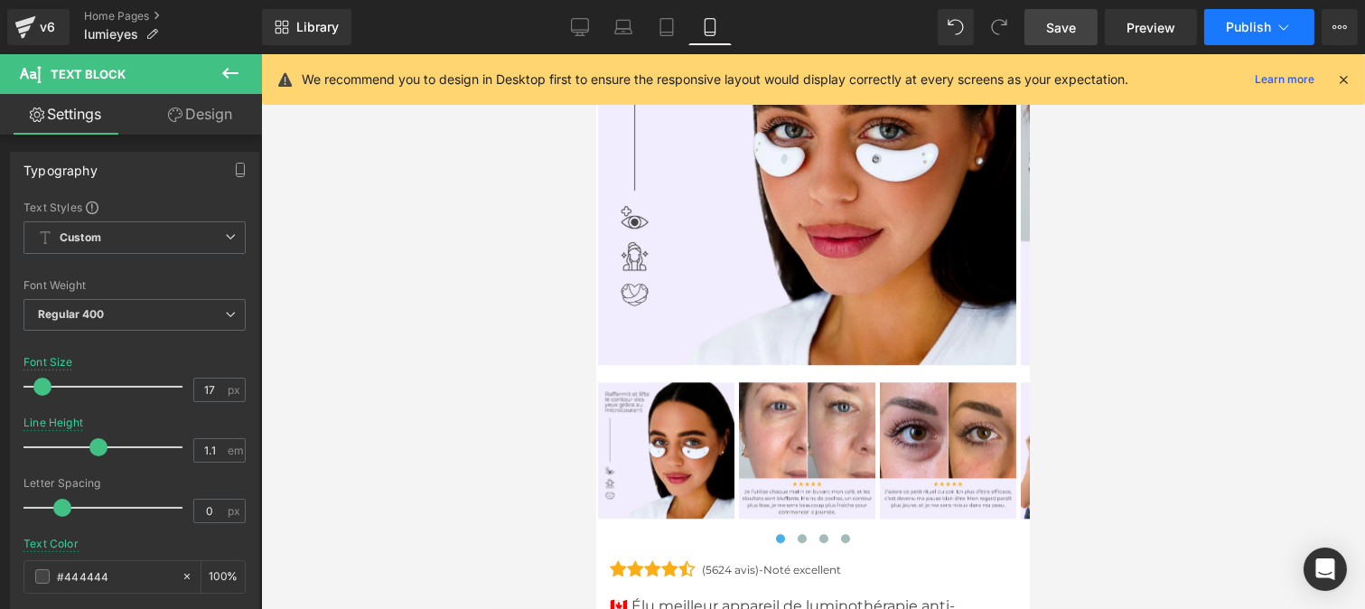
click at [1248, 30] on span "Publish" at bounding box center [1248, 27] width 45 height 14
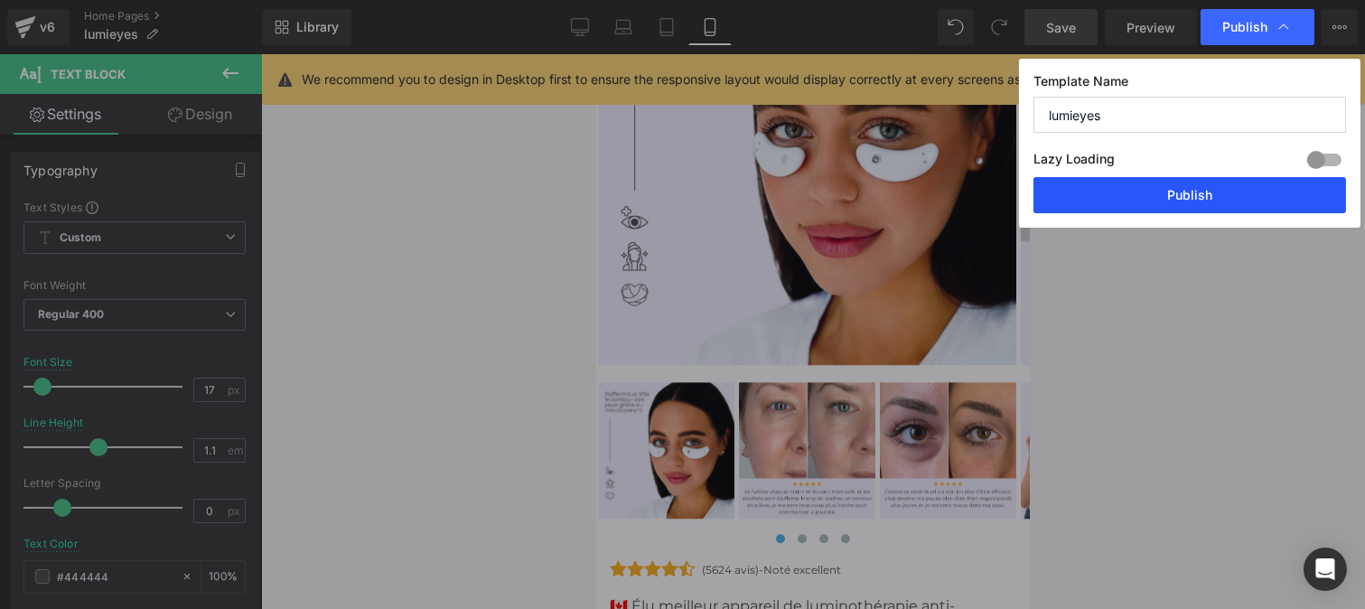
click at [1163, 187] on button "Publish" at bounding box center [1189, 195] width 313 height 36
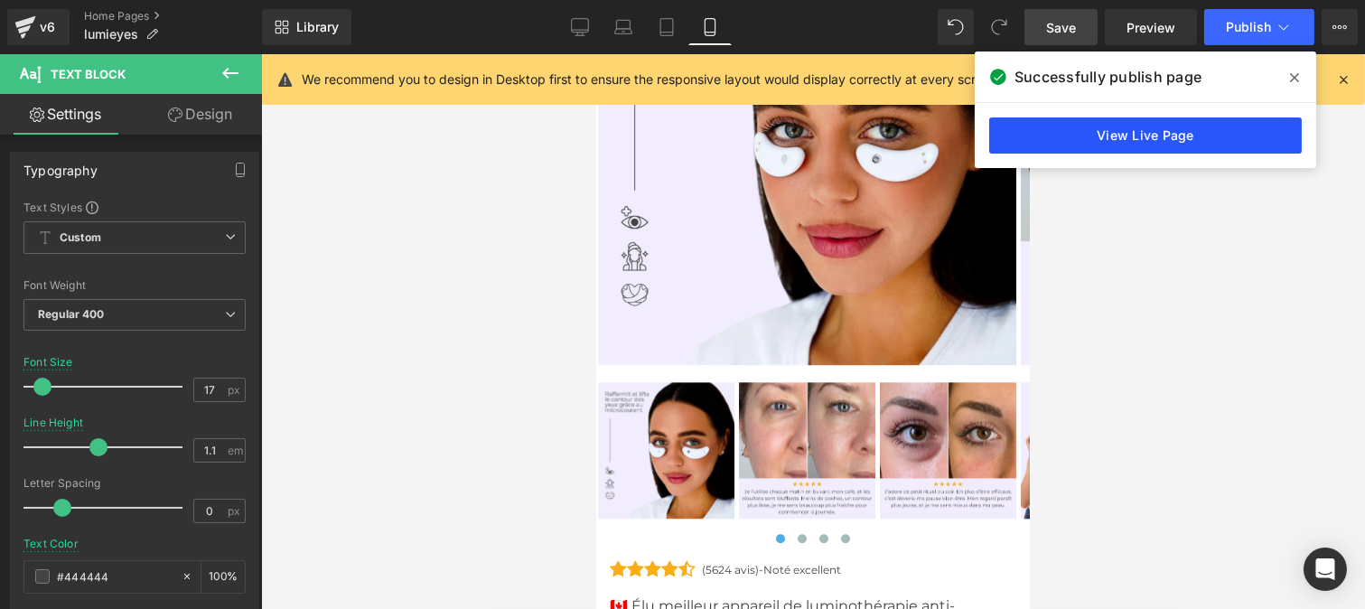
click at [1131, 145] on link "View Live Page" at bounding box center [1145, 135] width 313 height 36
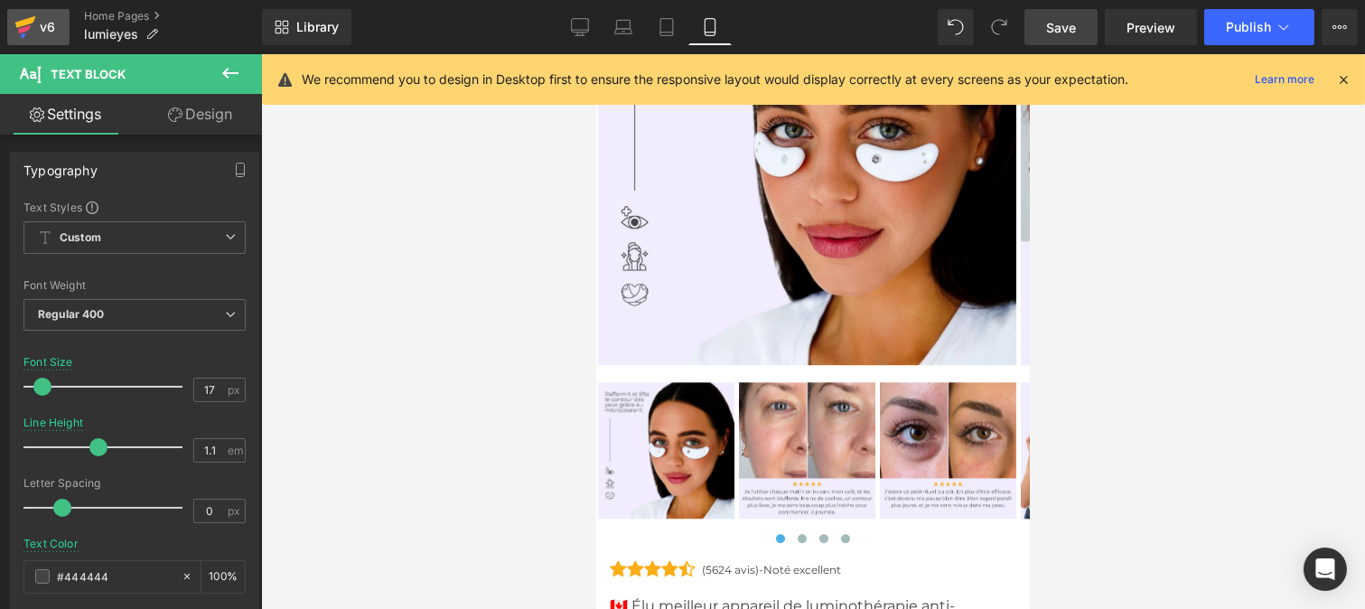
click at [27, 30] on icon at bounding box center [24, 29] width 13 height 8
click at [1069, 29] on span "Save" at bounding box center [1061, 27] width 30 height 19
click at [42, 36] on div "v6" at bounding box center [47, 26] width 23 height 23
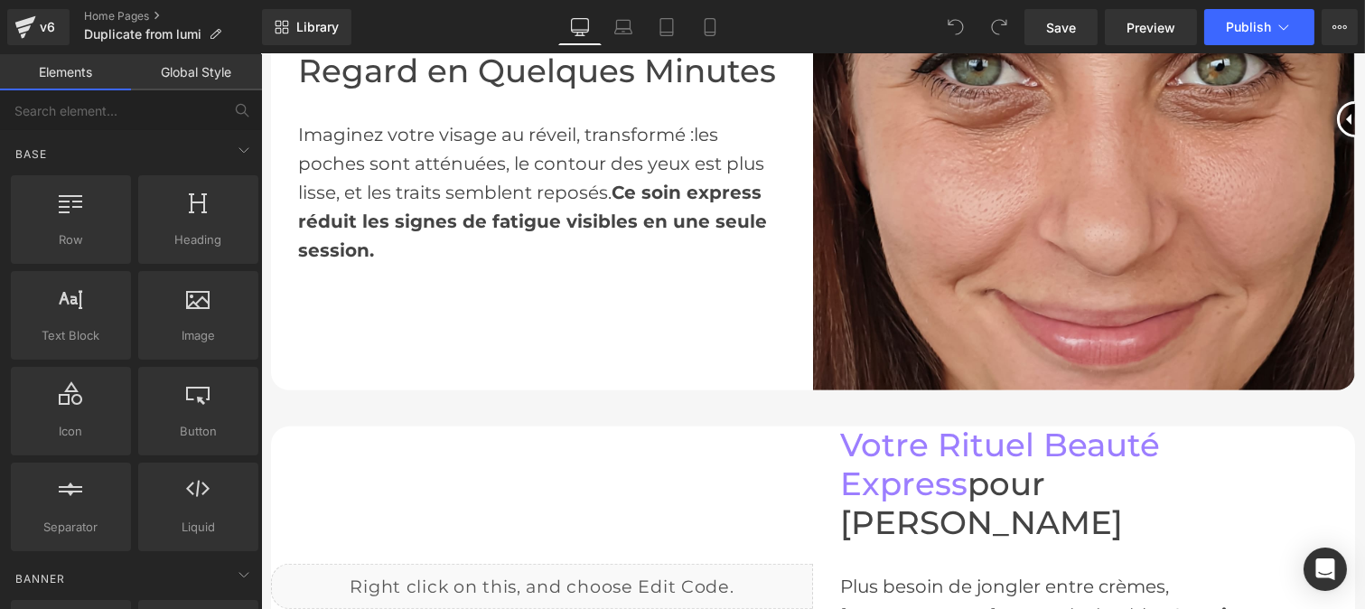
scroll to position [1293, 0]
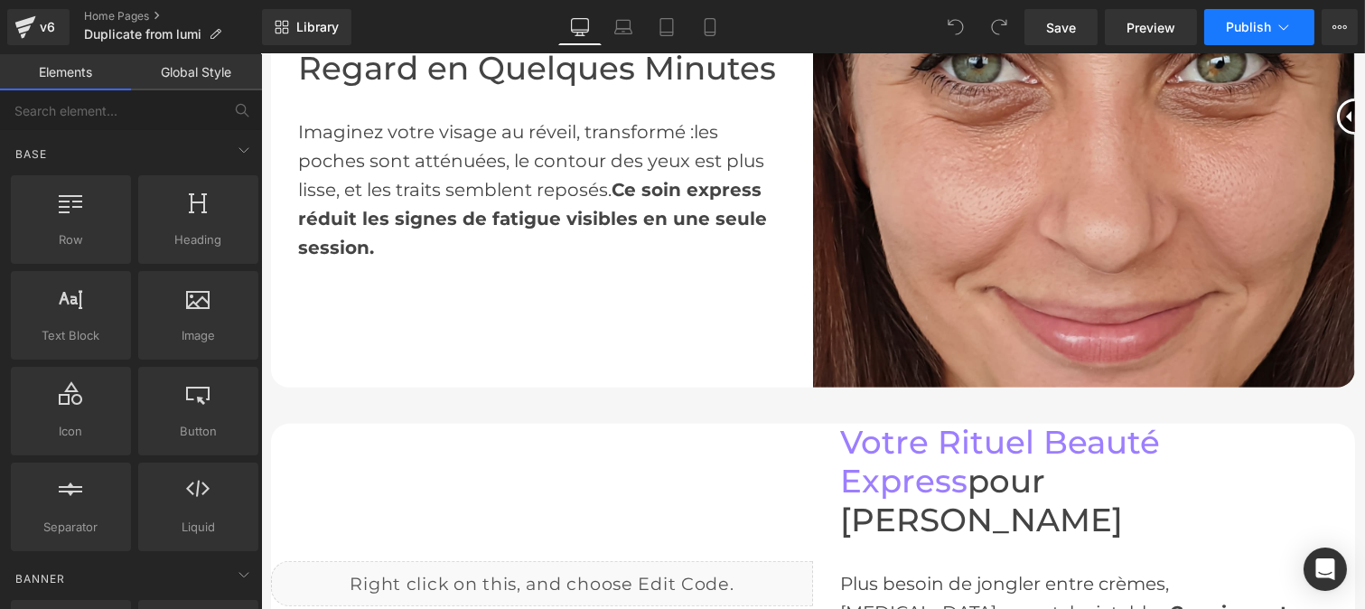
click at [1235, 14] on button "Publish" at bounding box center [1259, 27] width 110 height 36
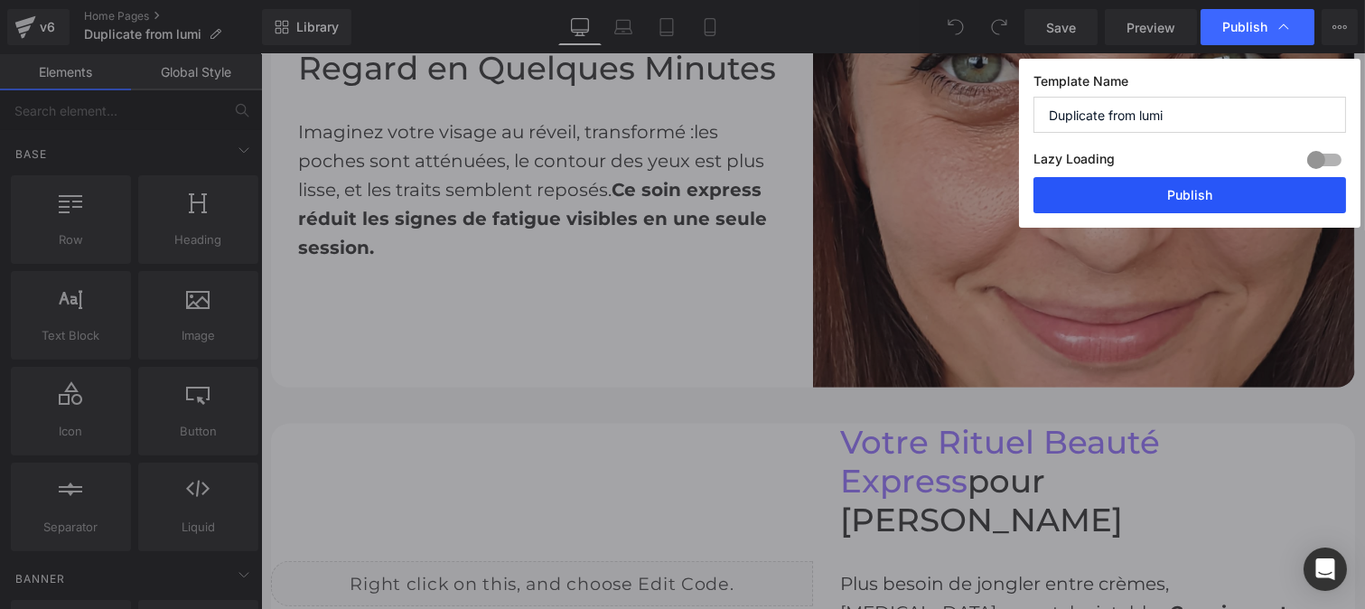
click at [1175, 192] on button "Publish" at bounding box center [1189, 195] width 313 height 36
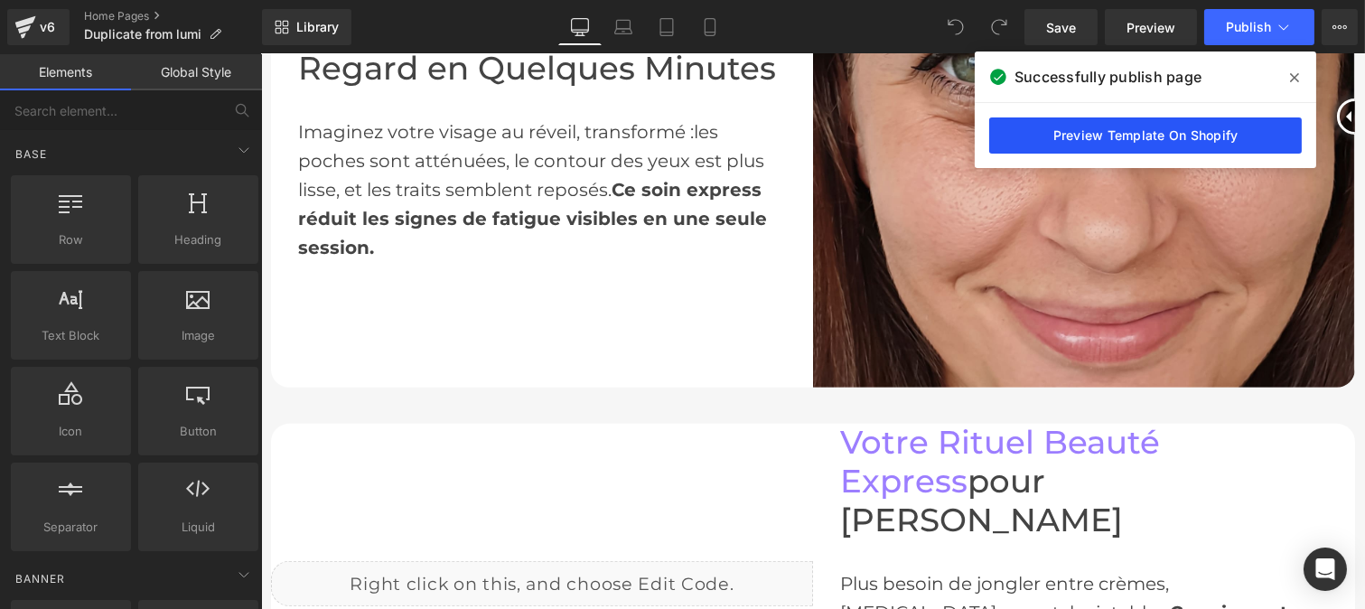
click at [1072, 125] on link "Preview Template On Shopify" at bounding box center [1145, 135] width 313 height 36
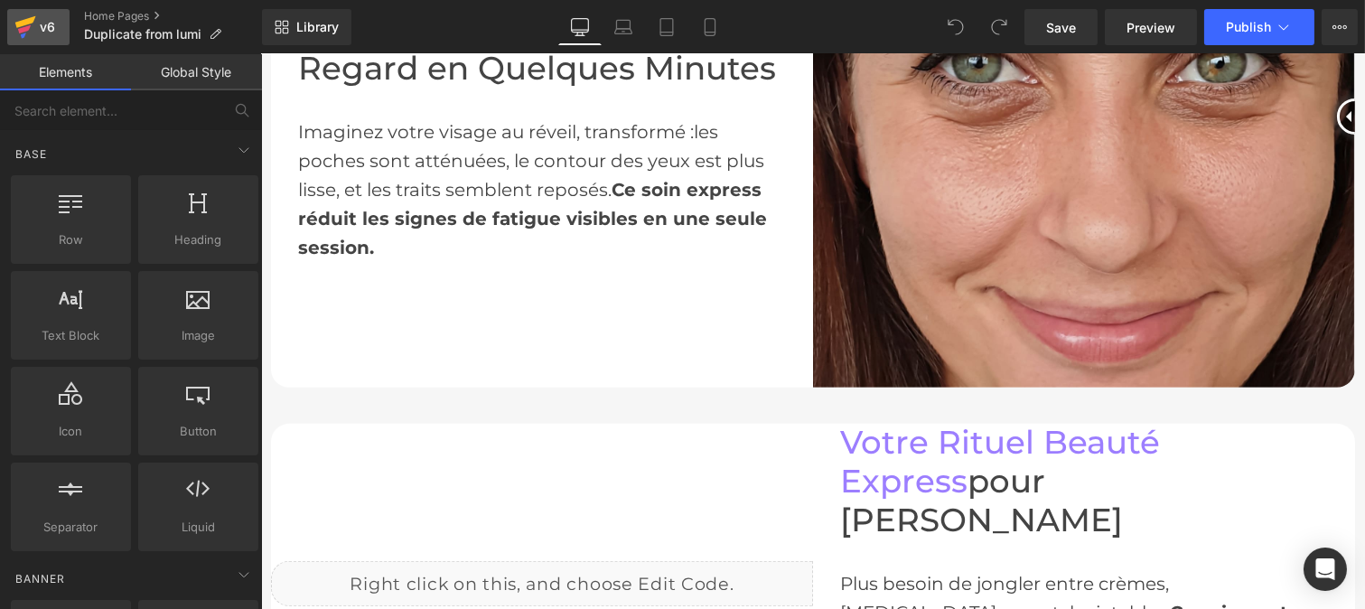
click at [32, 31] on icon at bounding box center [25, 27] width 22 height 45
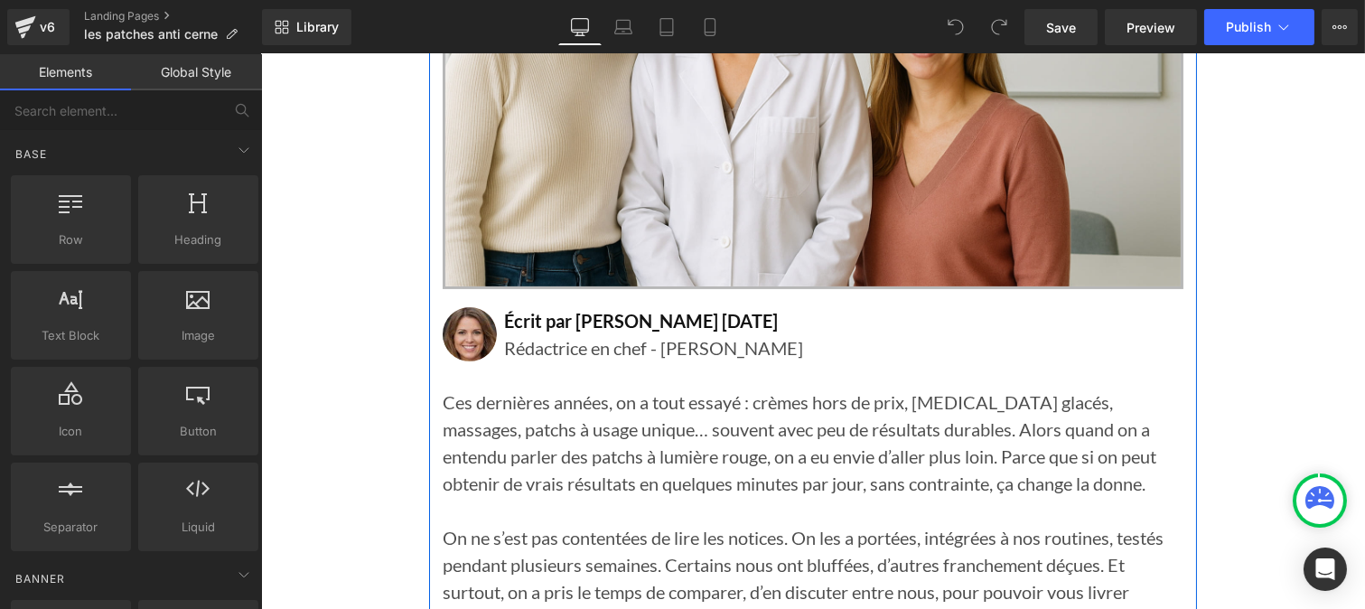
scroll to position [730, 0]
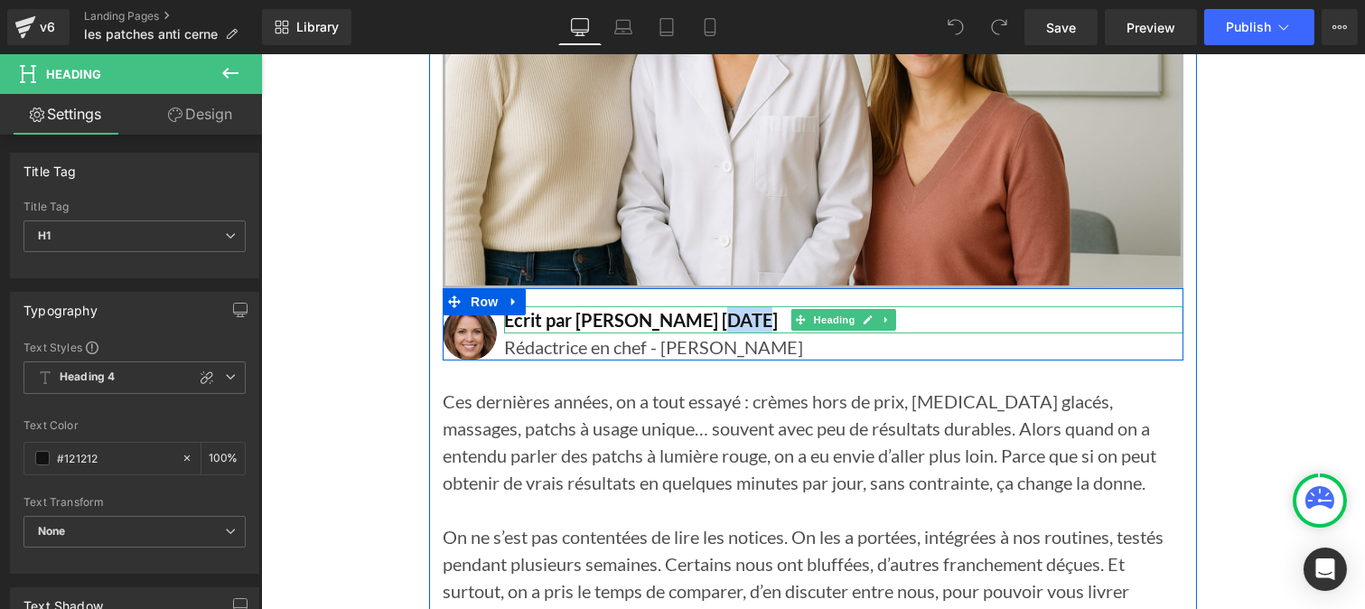
drag, startPoint x: 689, startPoint y: 319, endPoint x: 724, endPoint y: 312, distance: 35.1
click at [724, 312] on h1 "Écrit par [PERSON_NAME] [DATE]" at bounding box center [842, 319] width 679 height 27
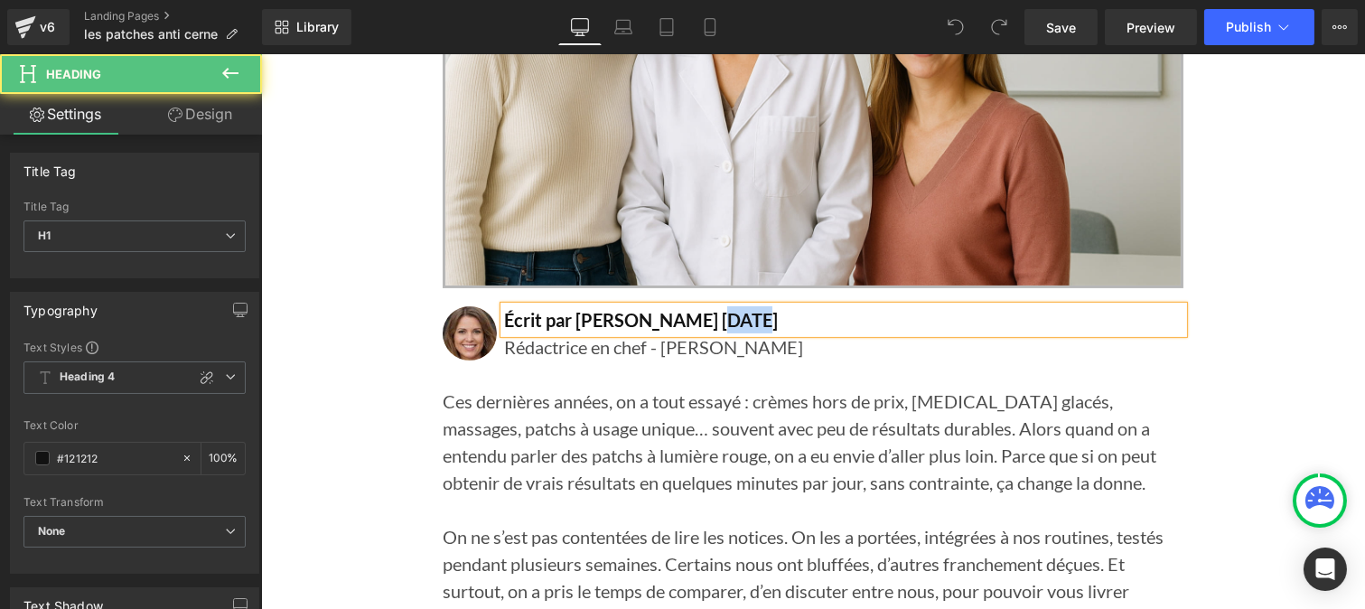
click at [710, 330] on h1 "Écrit par [PERSON_NAME] [DATE]" at bounding box center [842, 319] width 679 height 27
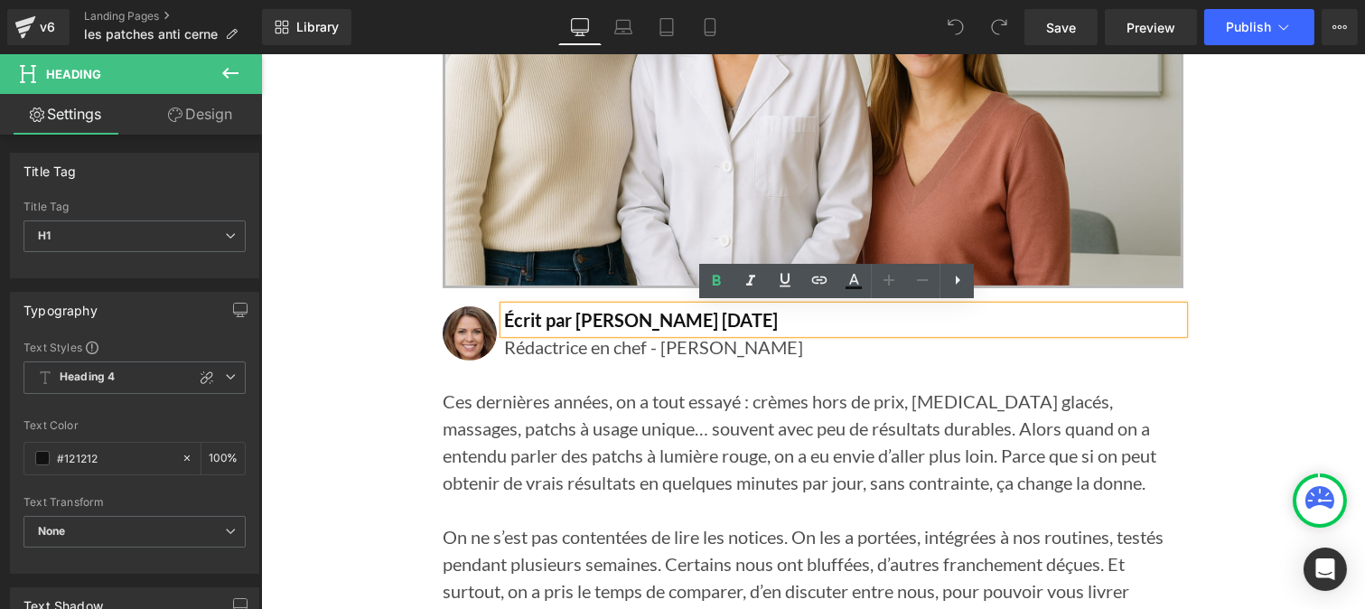
click at [725, 323] on h1 "Écrit par [PERSON_NAME] [DATE]" at bounding box center [842, 319] width 679 height 27
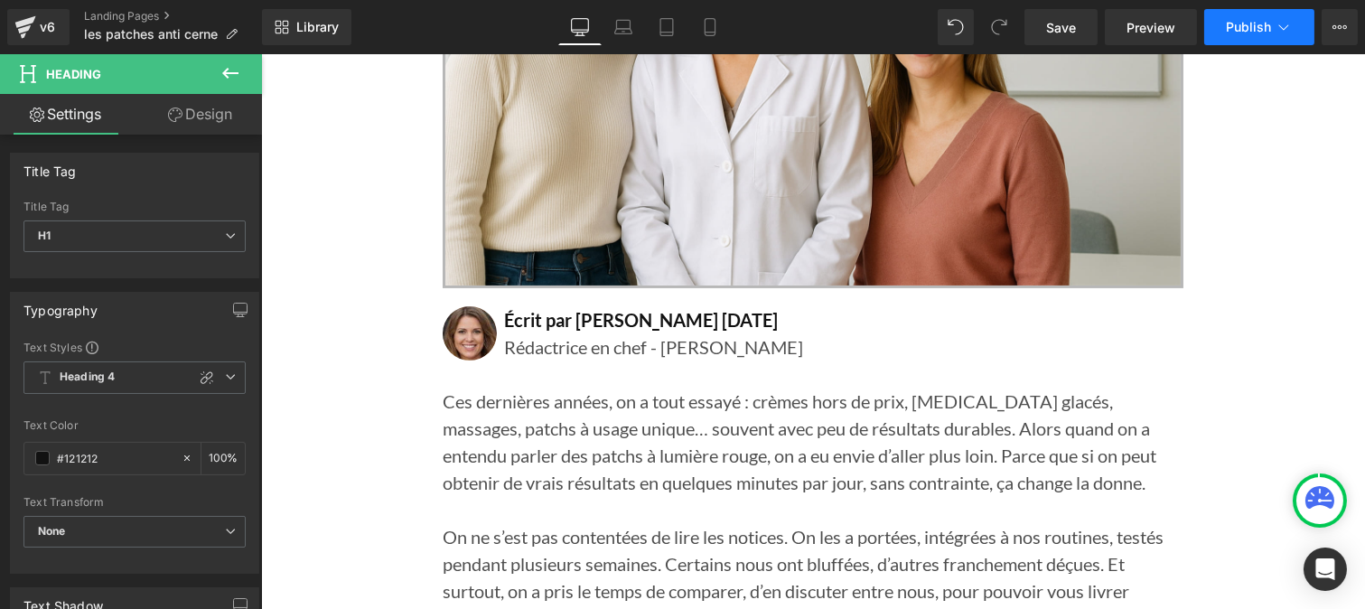
click at [1253, 42] on button "Publish" at bounding box center [1259, 27] width 110 height 36
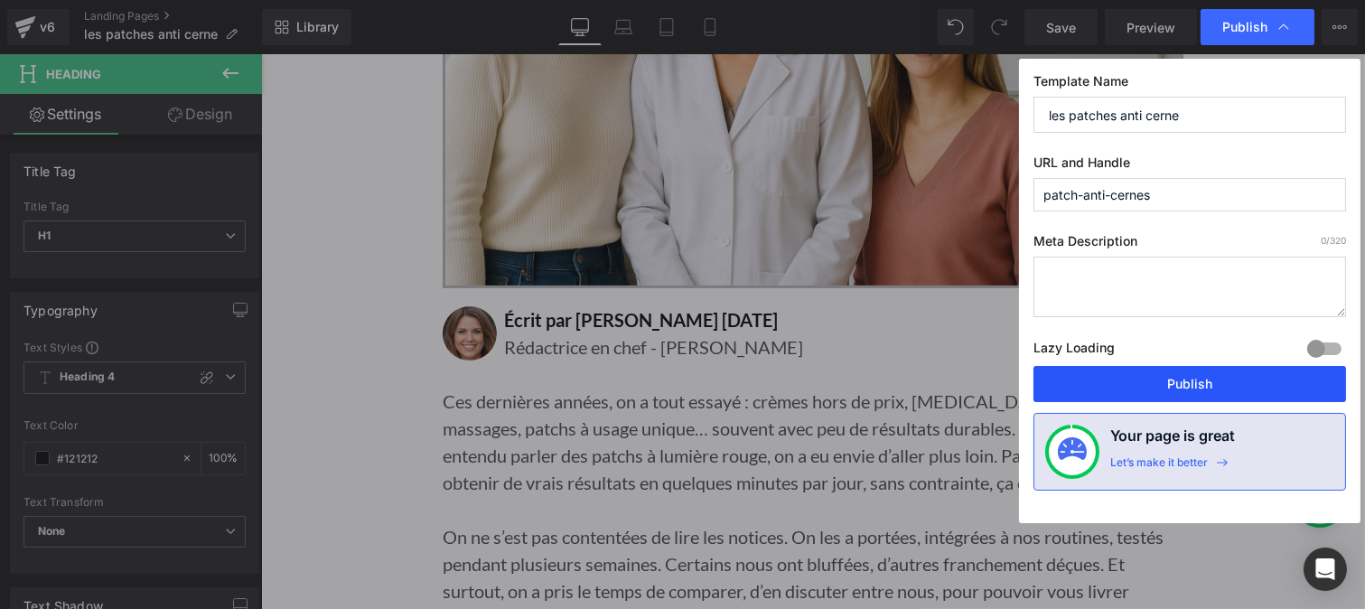
click at [1158, 390] on button "Publish" at bounding box center [1189, 384] width 313 height 36
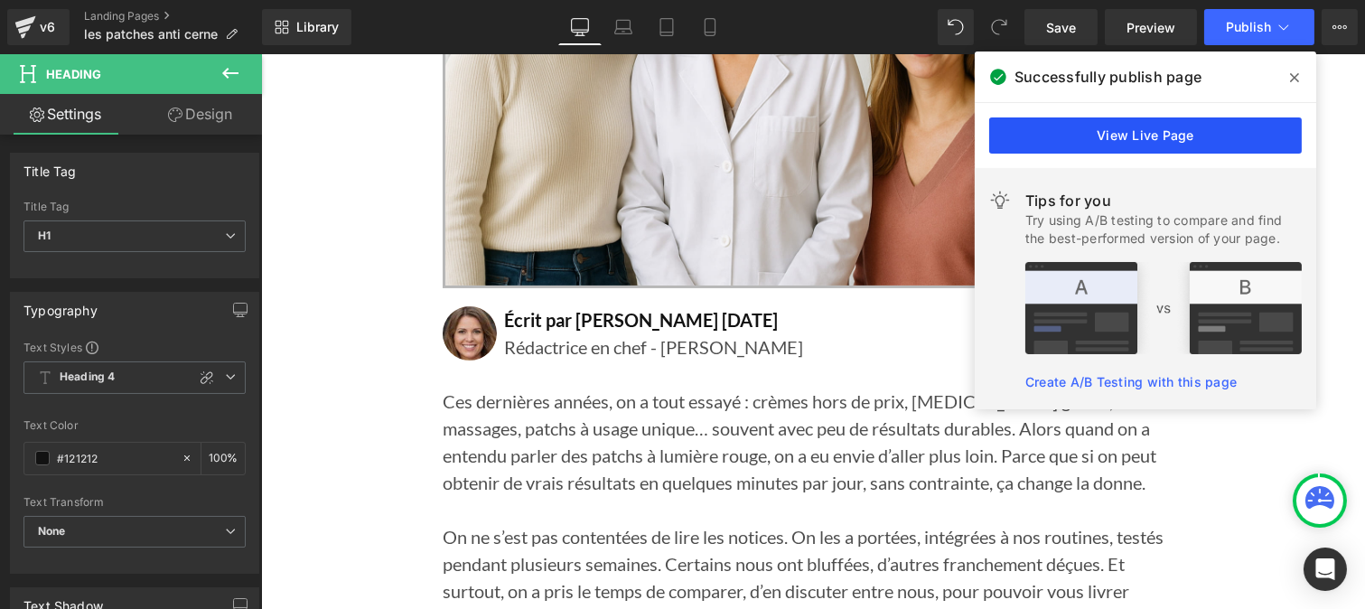
click at [1126, 133] on link "View Live Page" at bounding box center [1145, 135] width 313 height 36
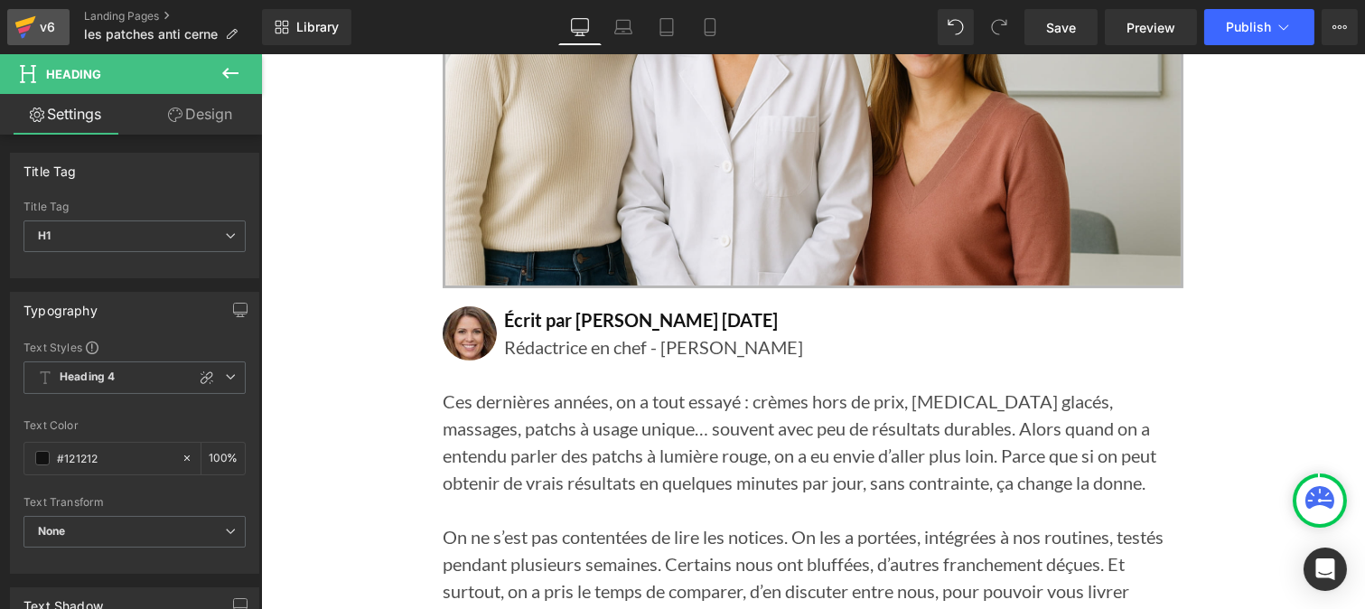
click at [30, 23] on icon at bounding box center [25, 22] width 21 height 12
click at [1052, 29] on span "Save" at bounding box center [1061, 27] width 30 height 19
click at [30, 33] on icon at bounding box center [25, 27] width 22 height 45
